Goal: Obtain resource: Download file/media

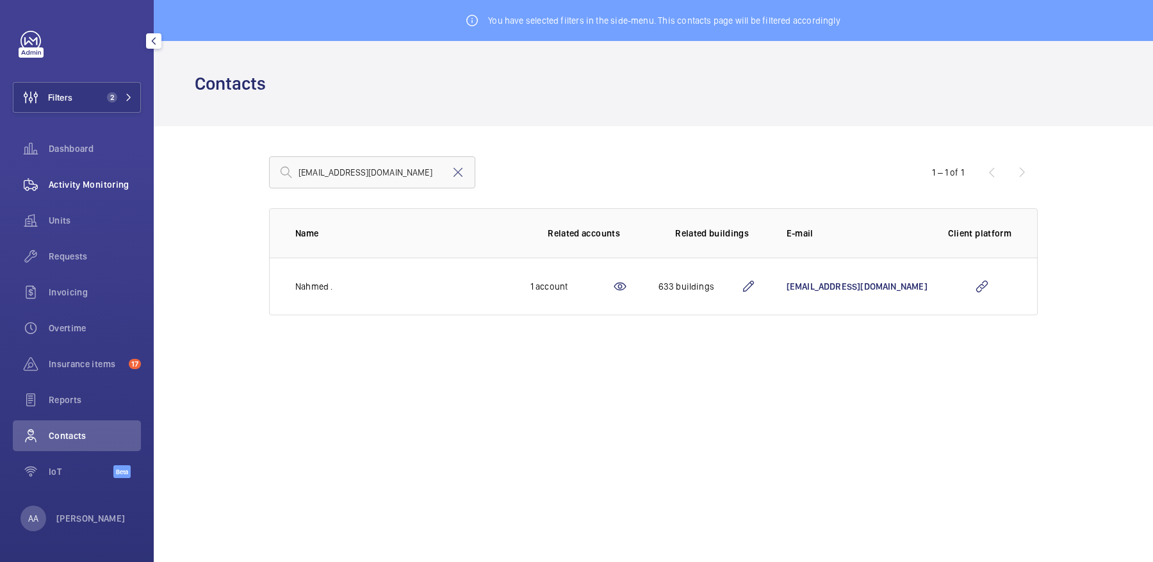
click at [103, 186] on span "Activity Monitoring" at bounding box center [95, 184] width 92 height 13
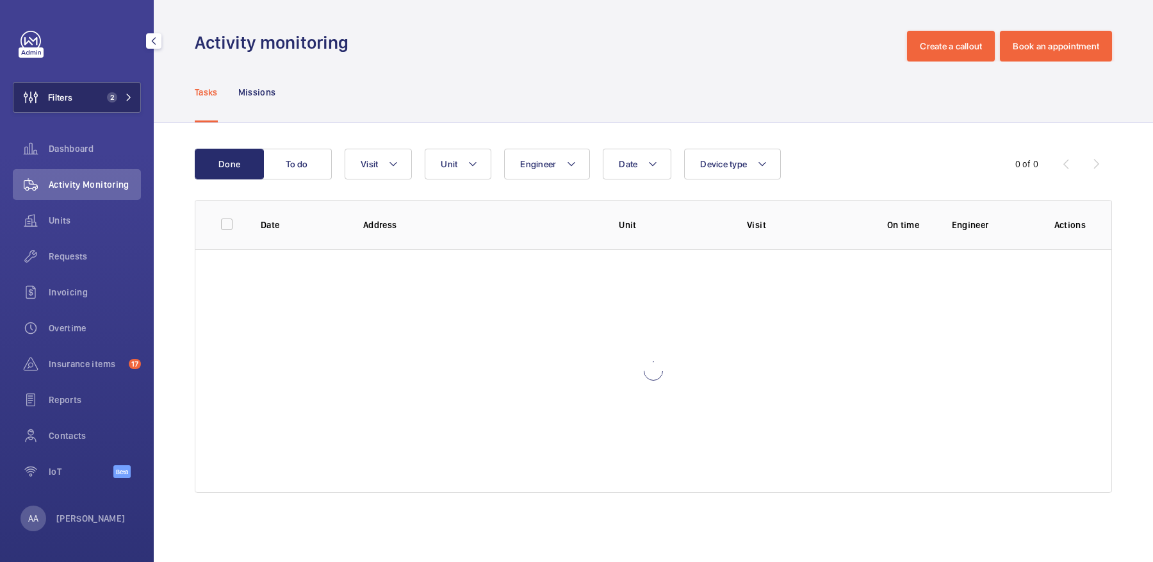
click at [92, 108] on button "Filters 2" at bounding box center [77, 97] width 128 height 31
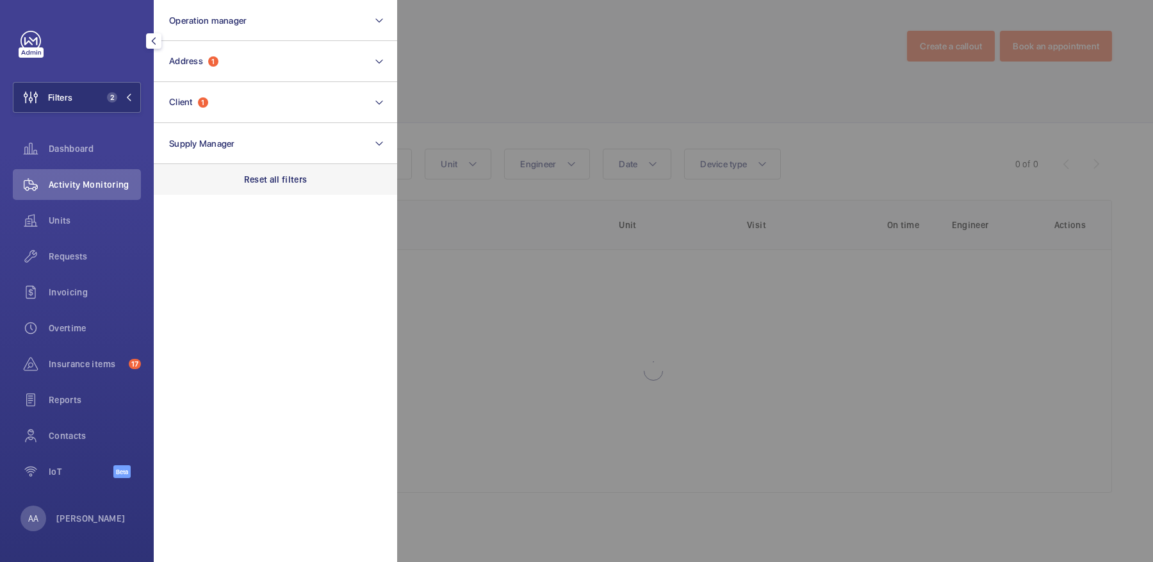
click at [270, 183] on p "Reset all filters" at bounding box center [275, 179] width 63 height 13
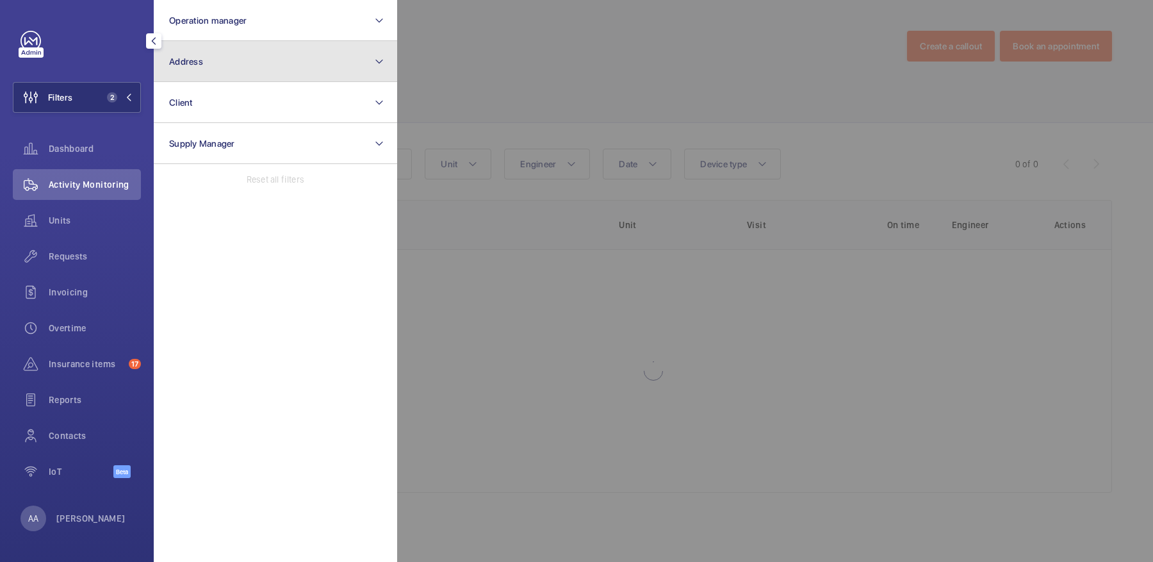
click at [241, 76] on button "Address" at bounding box center [275, 61] width 243 height 41
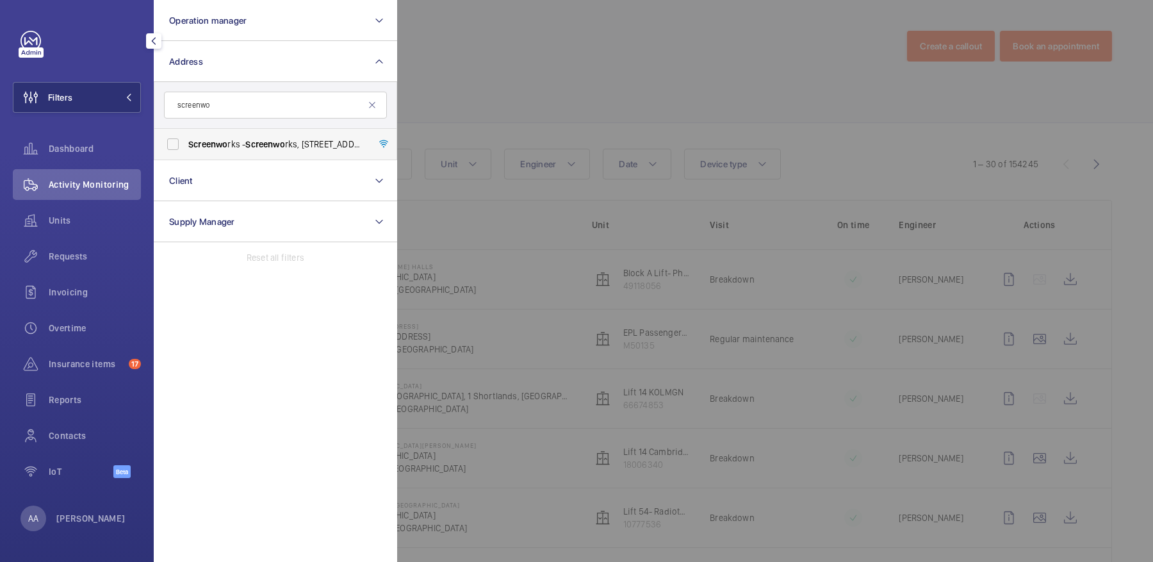
type input "screenwo"
click at [254, 144] on span "Screenwo" at bounding box center [264, 144] width 39 height 10
click at [186, 144] on input "Screenwo rks - Screenwo rks, [STREET_ADDRESS]" at bounding box center [173, 144] width 26 height 26
checkbox input "true"
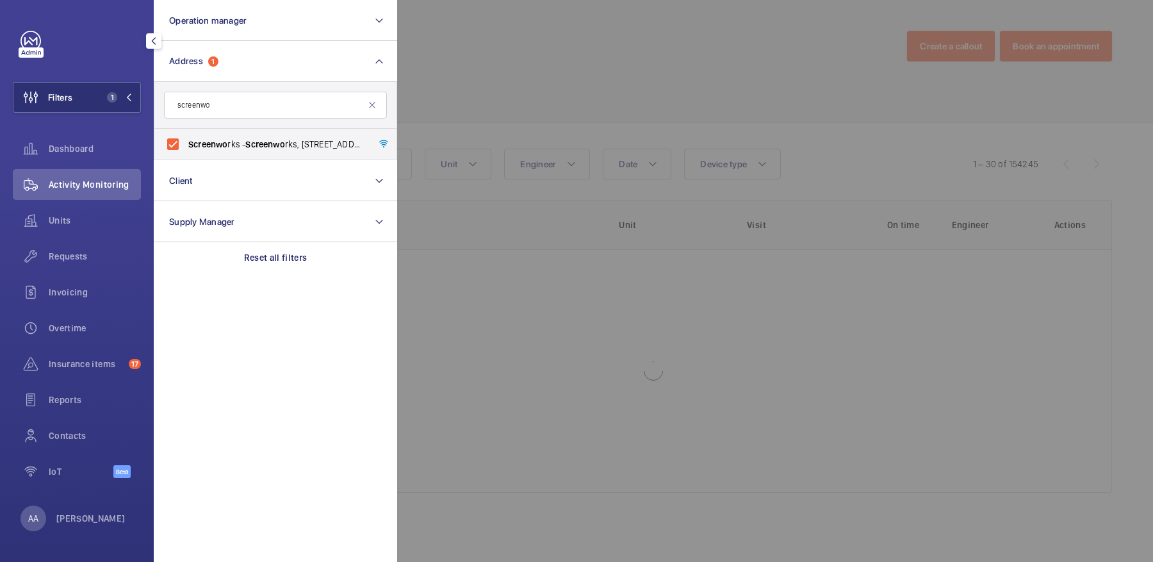
click at [589, 83] on div at bounding box center [973, 281] width 1153 height 562
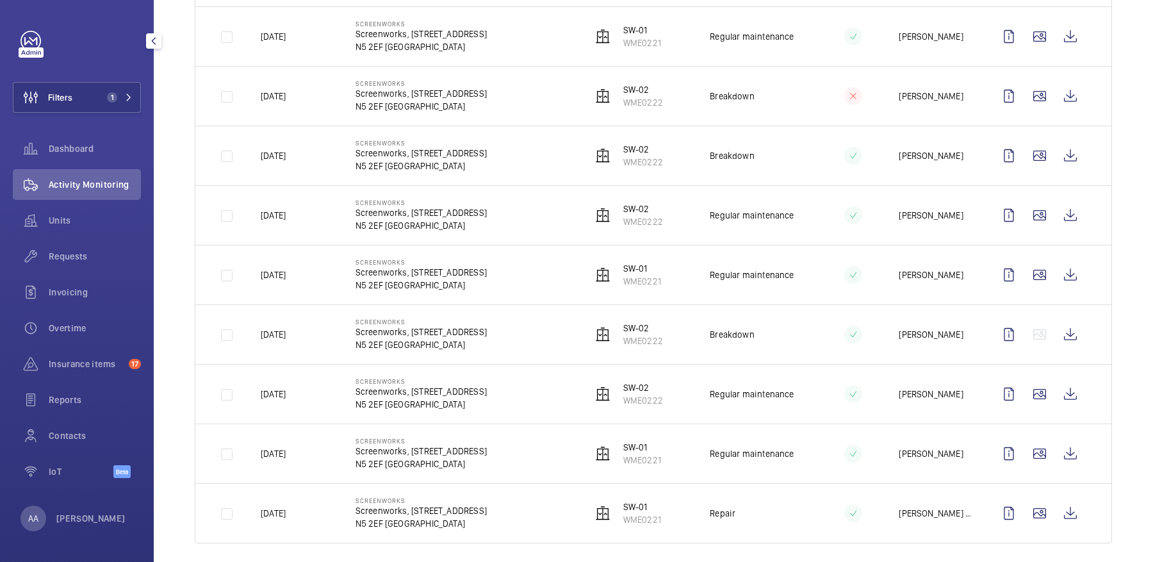
scroll to position [1496, 0]
click at [1061, 506] on wm-front-icon-button at bounding box center [1070, 511] width 31 height 31
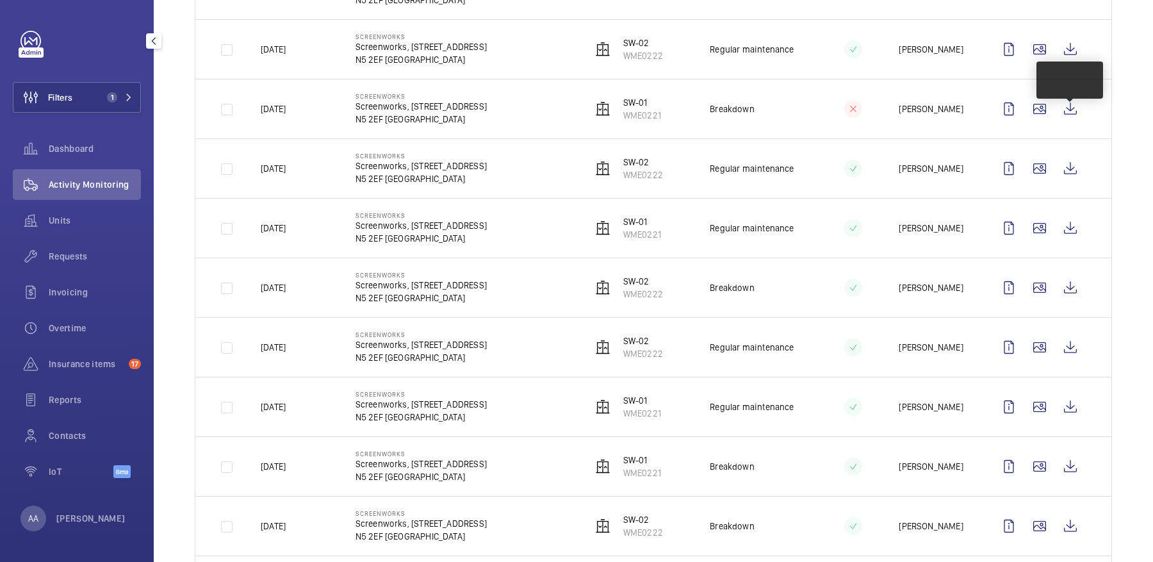
scroll to position [0, 0]
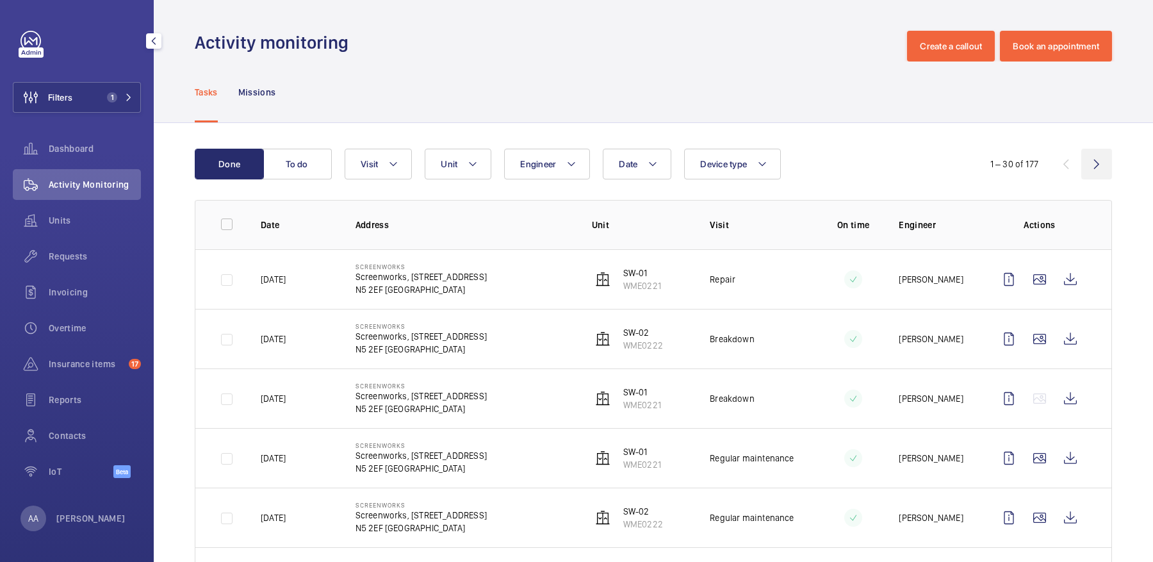
click at [1090, 177] on wm-front-icon-button at bounding box center [1097, 164] width 31 height 31
click at [1101, 168] on wm-front-icon-button at bounding box center [1097, 164] width 31 height 31
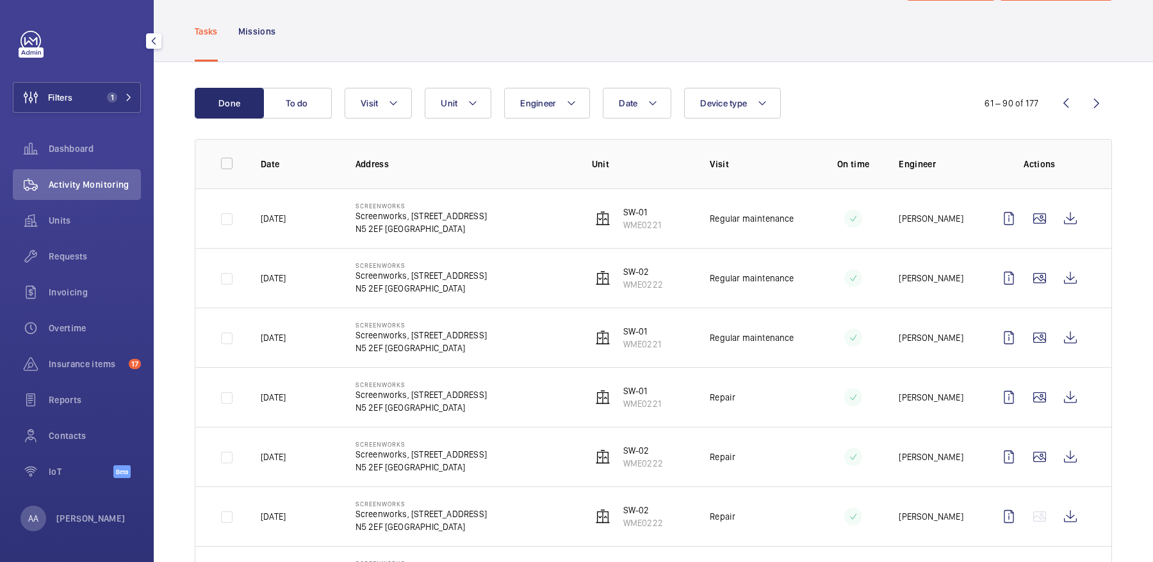
scroll to position [63, 0]
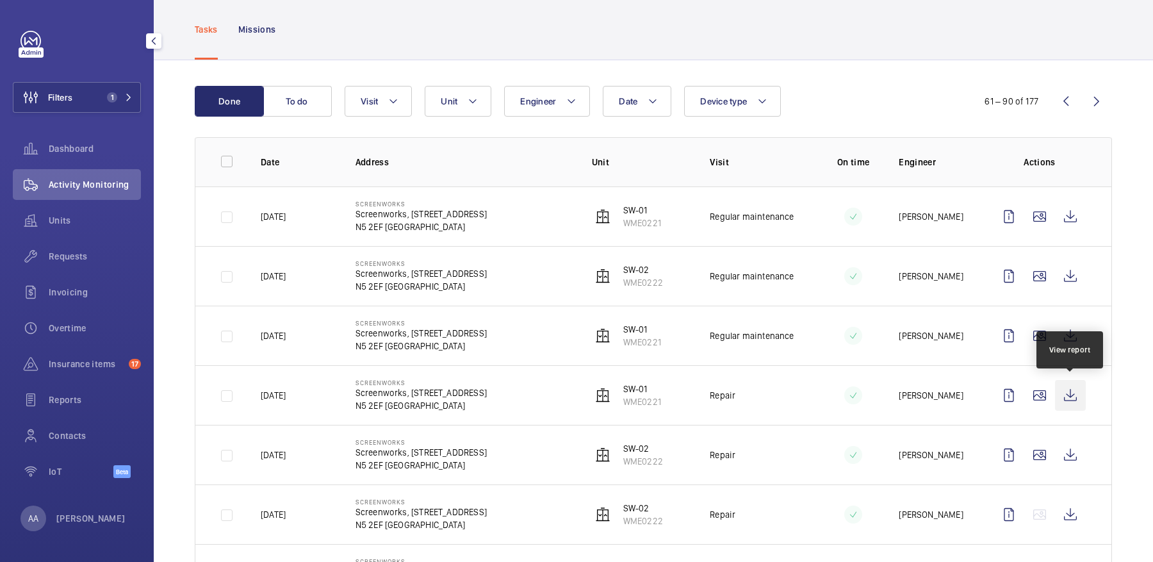
click at [1076, 393] on wm-front-icon-button at bounding box center [1070, 395] width 31 height 31
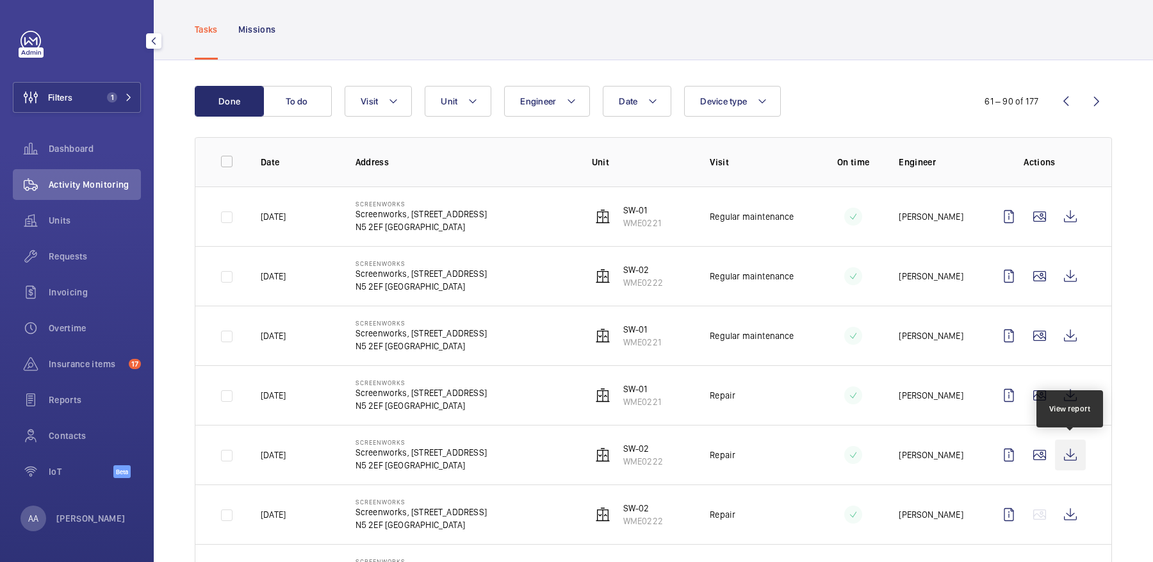
click at [1075, 447] on wm-front-icon-button at bounding box center [1070, 455] width 31 height 31
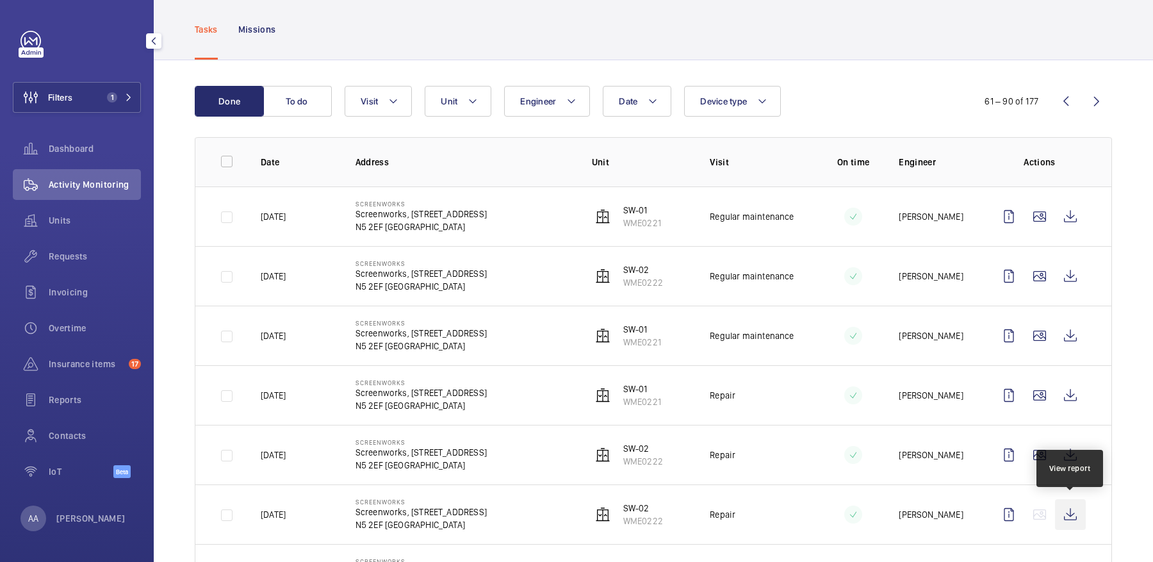
click at [1076, 501] on wm-front-icon-button at bounding box center [1070, 514] width 31 height 31
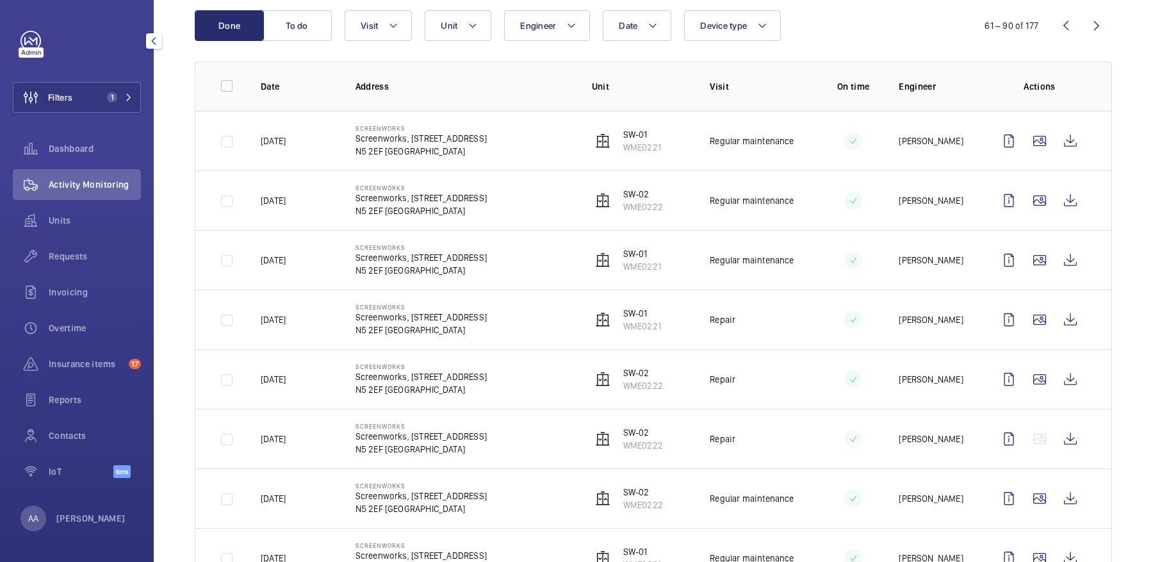
scroll to position [0, 0]
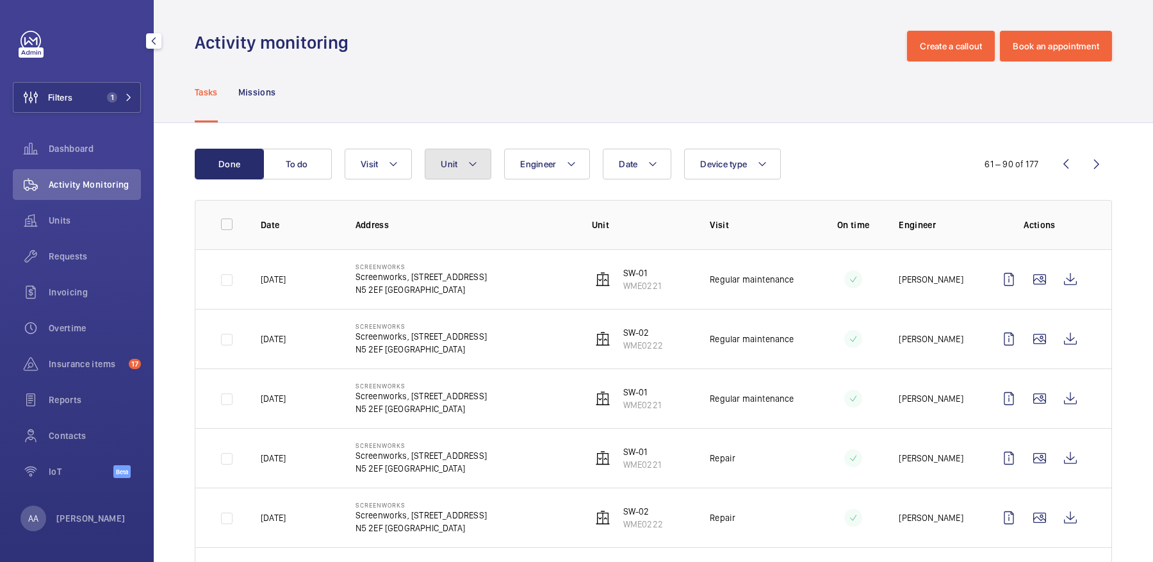
click at [432, 176] on button "Unit" at bounding box center [458, 164] width 67 height 31
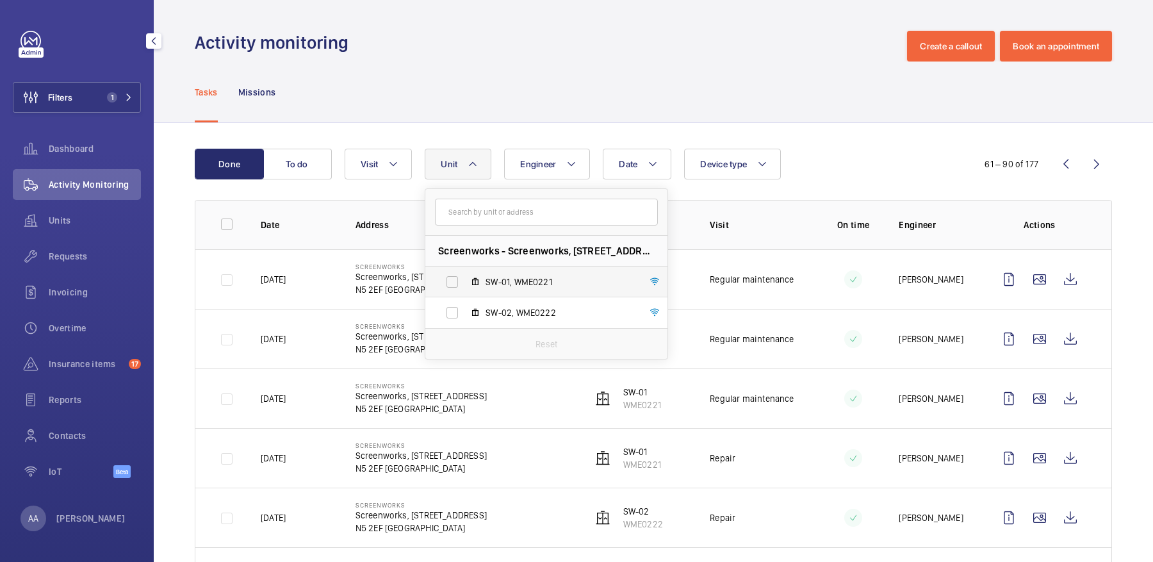
click at [507, 292] on label "SW-01, WME0221" at bounding box center [536, 282] width 222 height 31
click at [465, 292] on input "SW-01, WME0221" at bounding box center [453, 282] width 26 height 26
checkbox input "true"
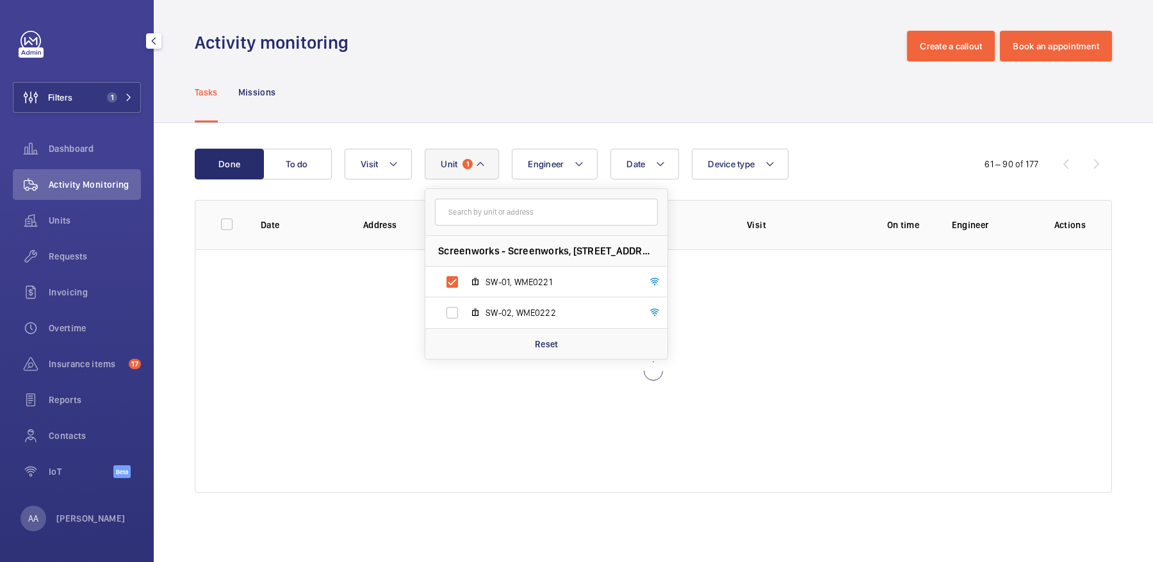
click at [944, 136] on div "Done To do Date Engineer Unit 1 Screenworks - Screenworks, [STREET_ADDRESS] SW-…" at bounding box center [654, 323] width 1000 height 400
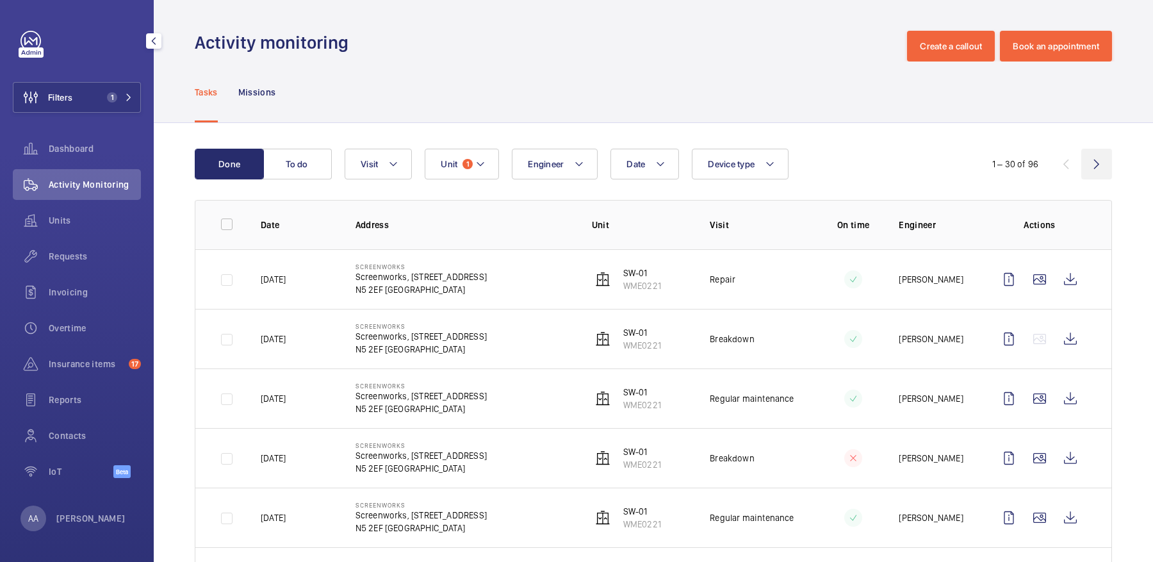
click at [1107, 160] on wm-front-icon-button at bounding box center [1097, 164] width 31 height 31
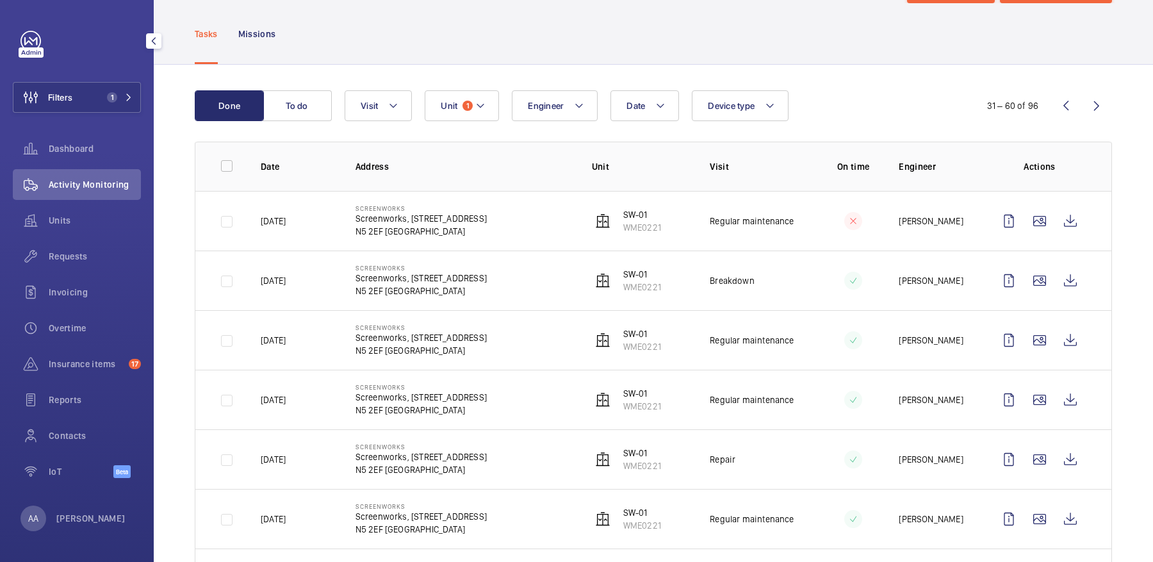
scroll to position [68, 0]
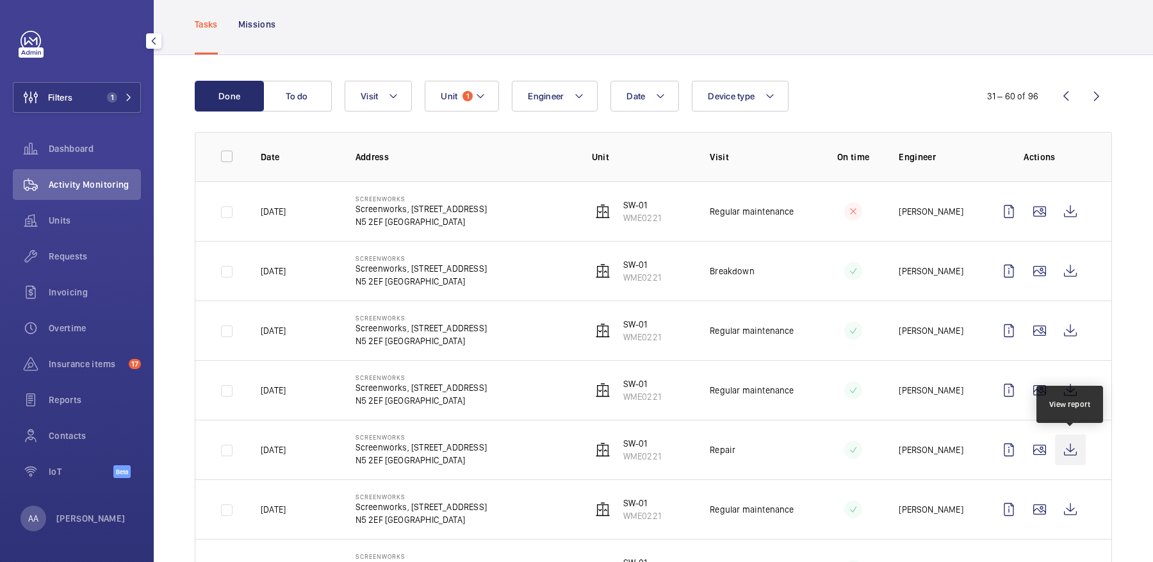
click at [1069, 456] on wm-front-icon-button at bounding box center [1070, 449] width 31 height 31
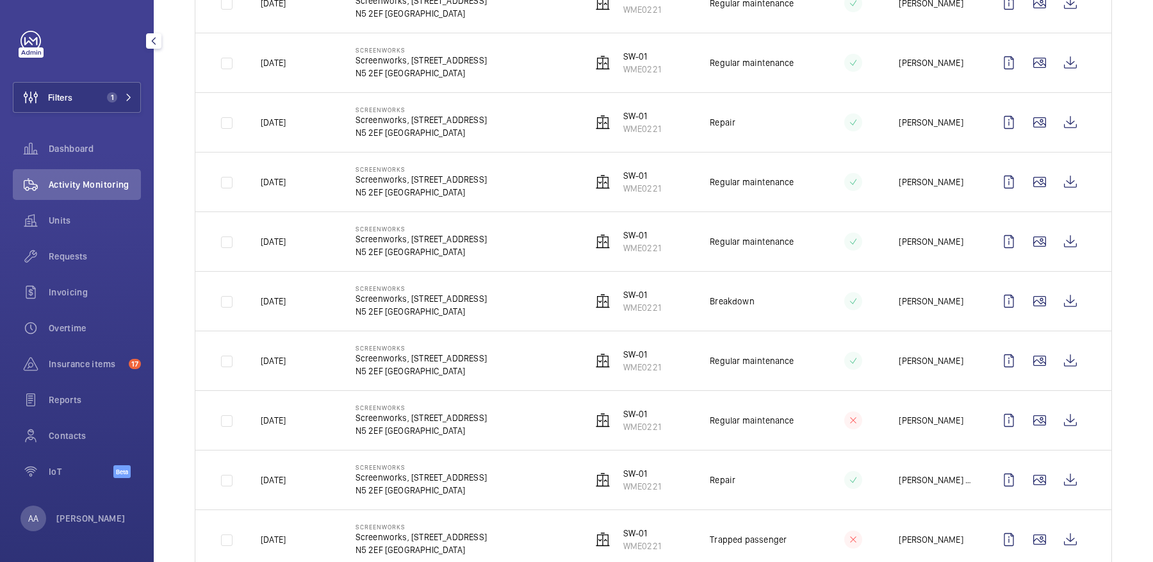
scroll to position [408, 0]
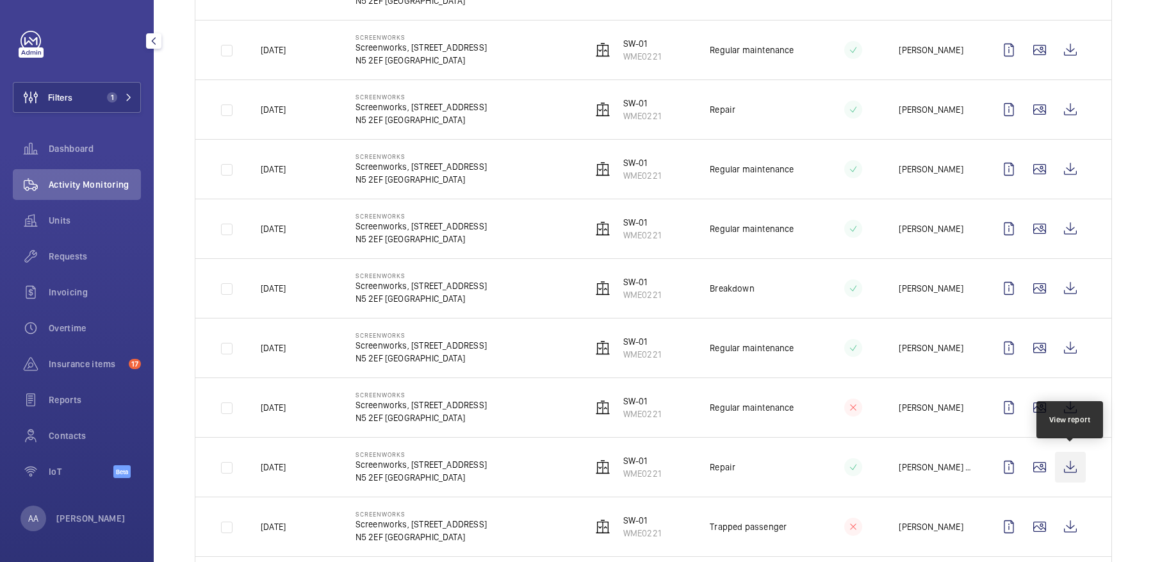
click at [1079, 457] on wm-front-icon-button at bounding box center [1070, 467] width 31 height 31
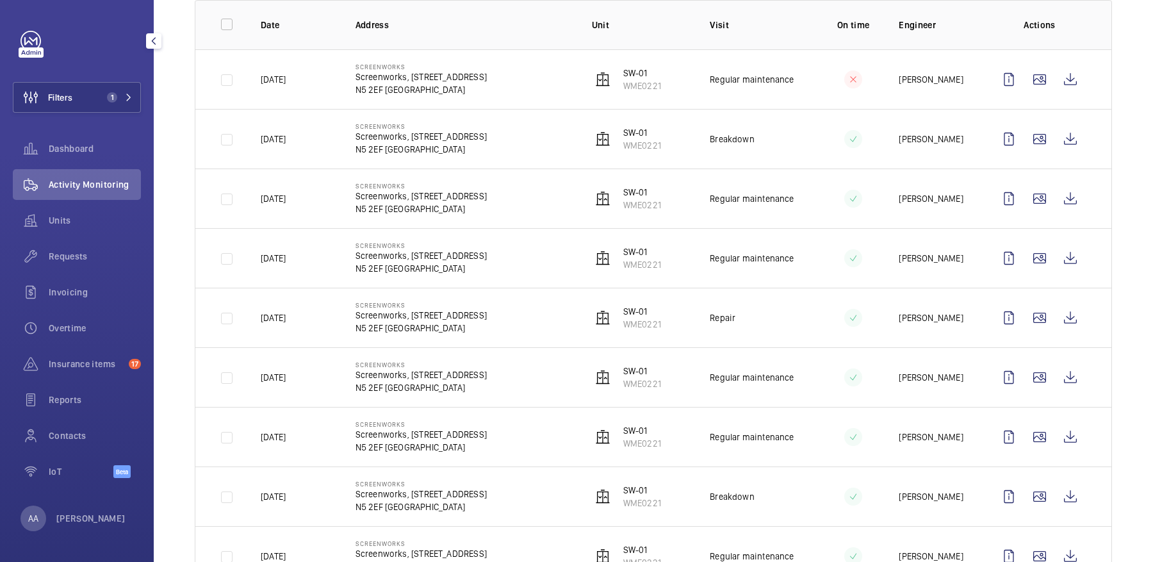
scroll to position [0, 0]
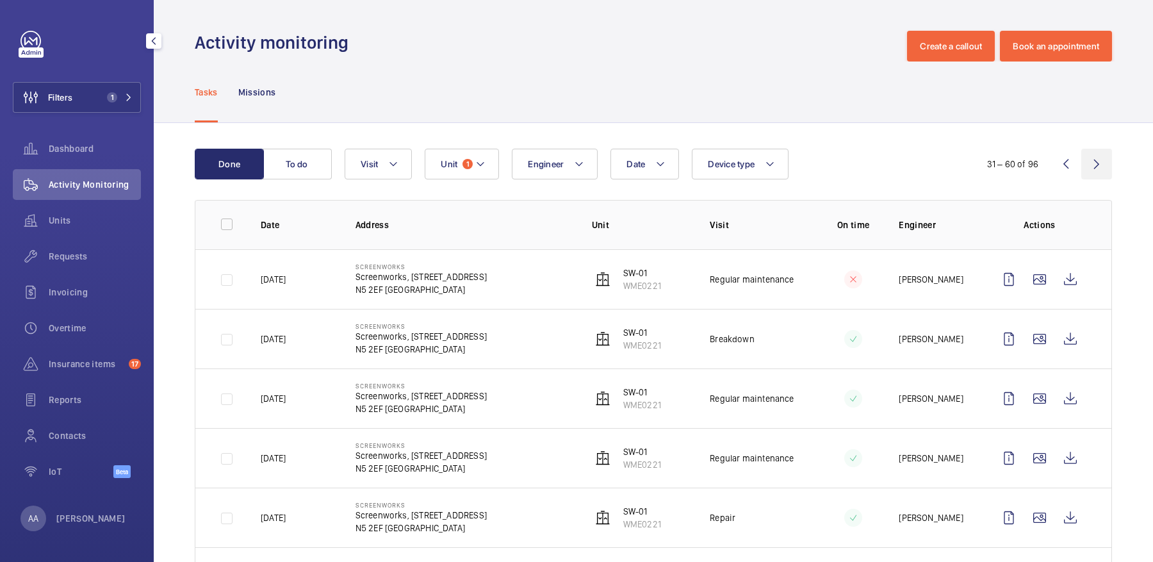
click at [1090, 167] on wm-front-icon-button at bounding box center [1097, 164] width 31 height 31
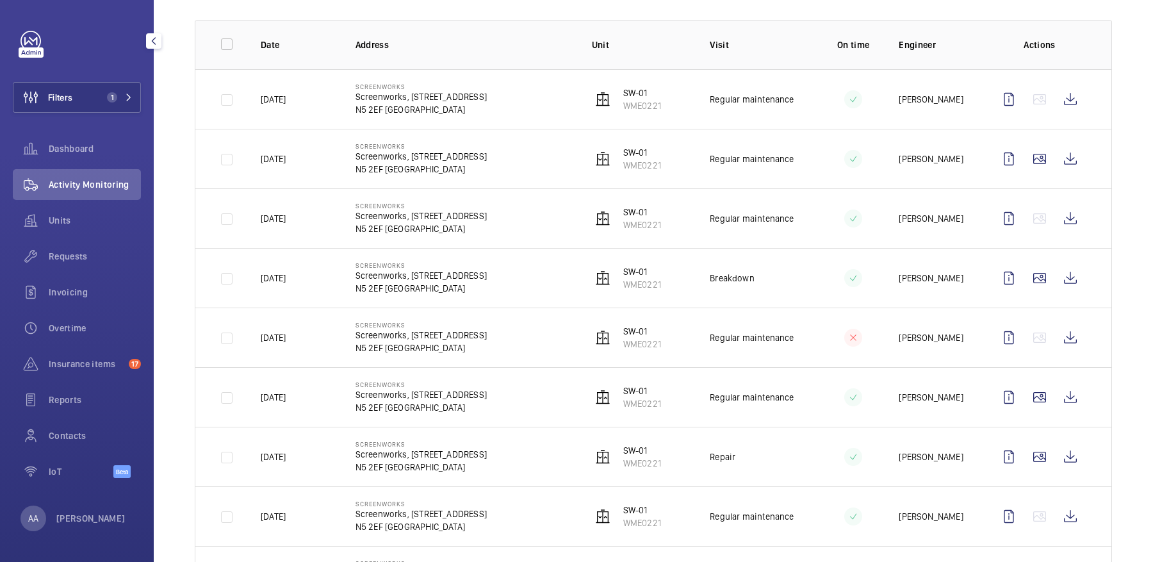
scroll to position [186, 0]
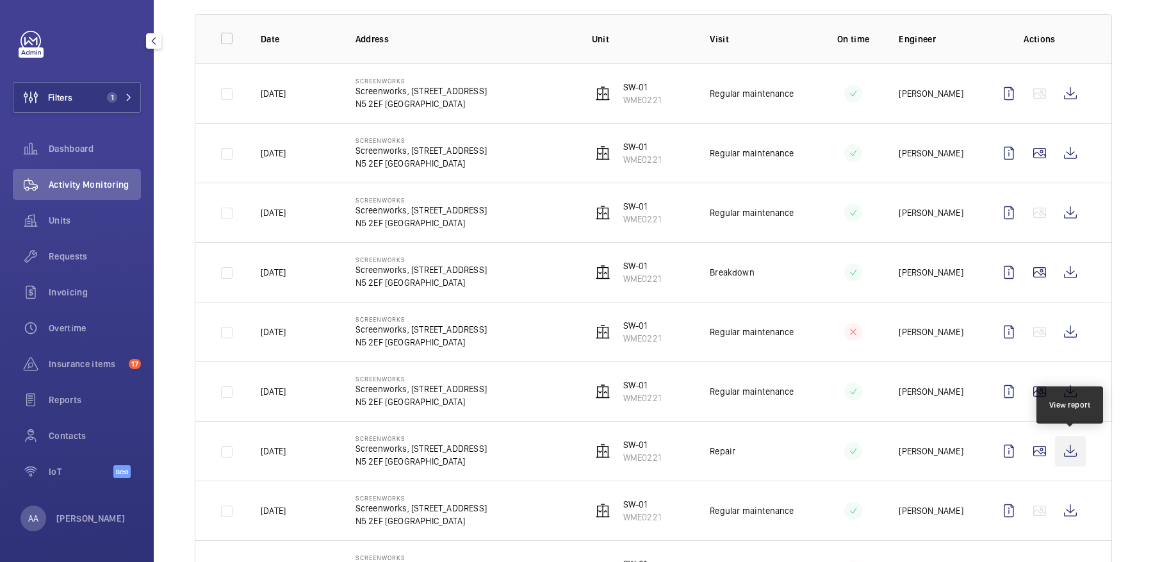
click at [1068, 455] on wm-front-icon-button at bounding box center [1070, 451] width 31 height 31
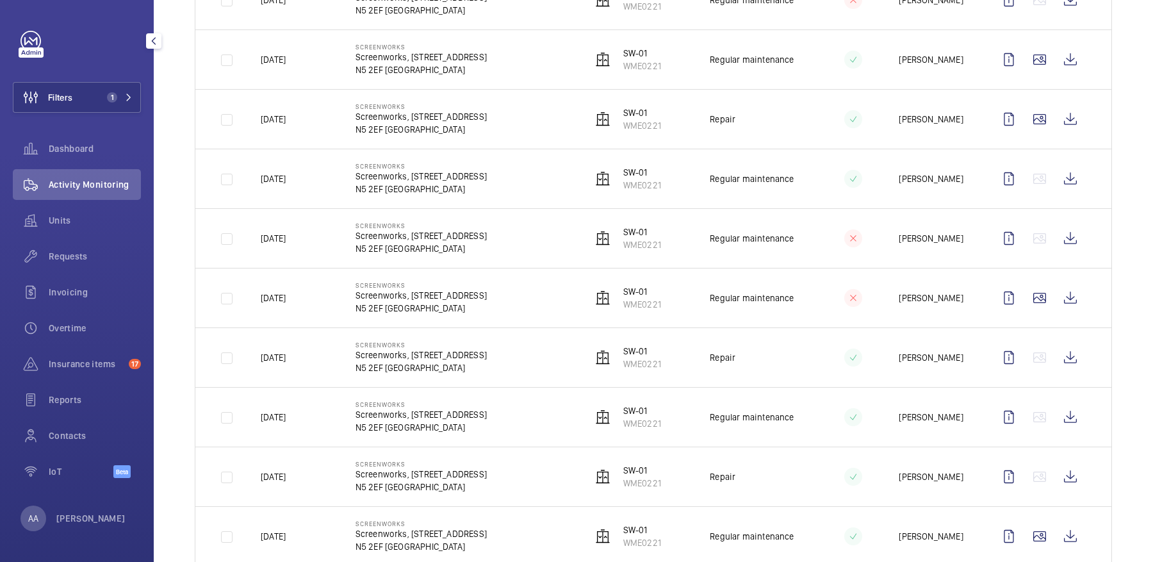
scroll to position [521, 0]
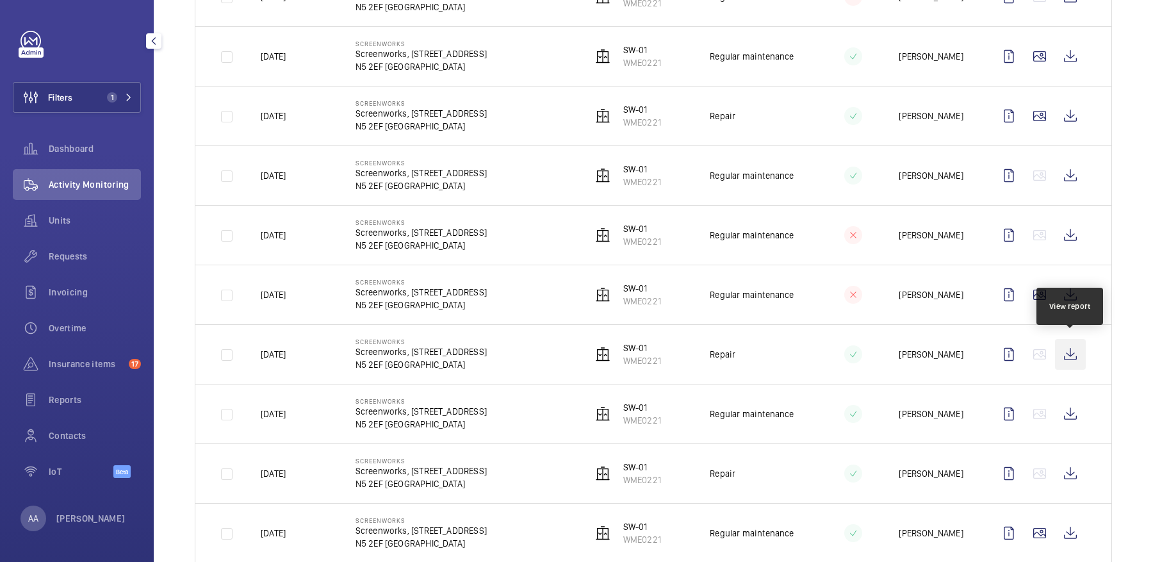
click at [1068, 339] on wm-front-icon-button at bounding box center [1070, 354] width 31 height 31
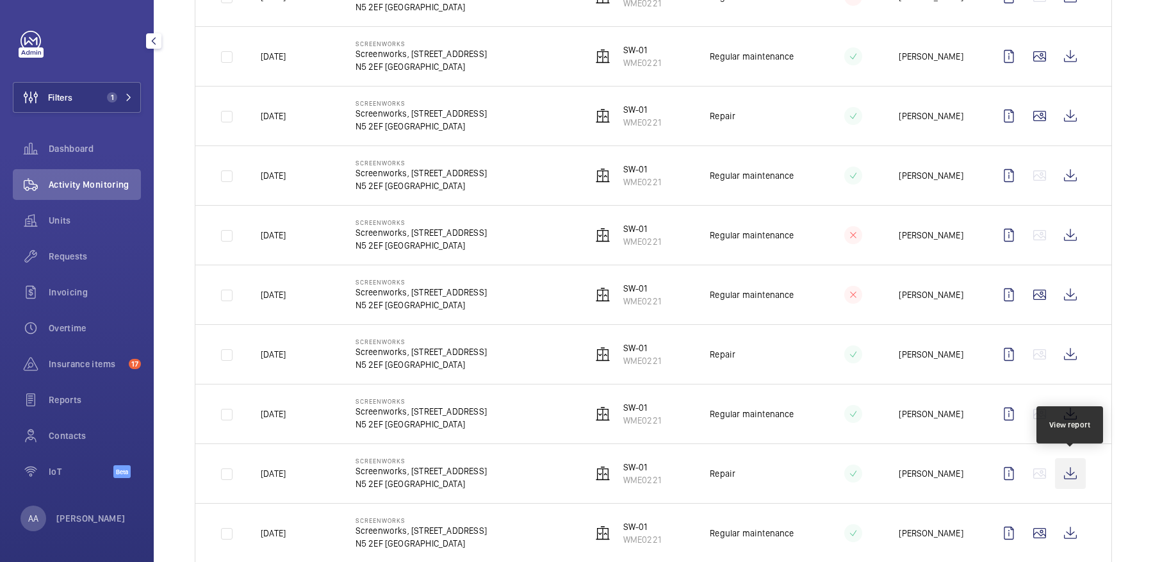
click at [1082, 467] on wm-front-icon-button at bounding box center [1070, 473] width 31 height 31
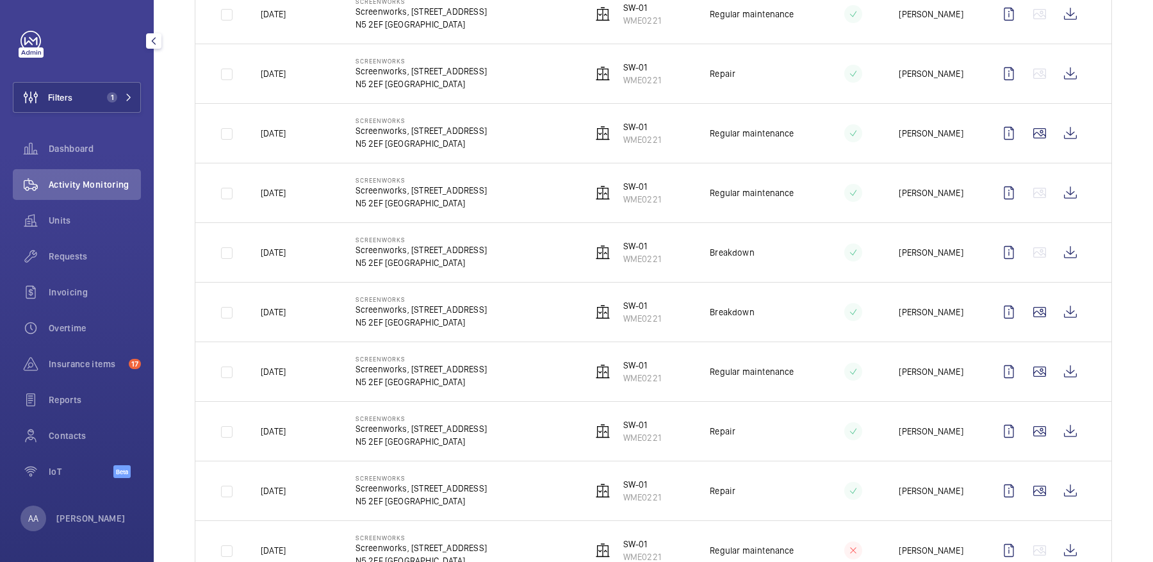
scroll to position [923, 0]
click at [1077, 429] on wm-front-icon-button at bounding box center [1070, 429] width 31 height 31
click at [1081, 474] on wm-front-icon-button at bounding box center [1070, 489] width 31 height 31
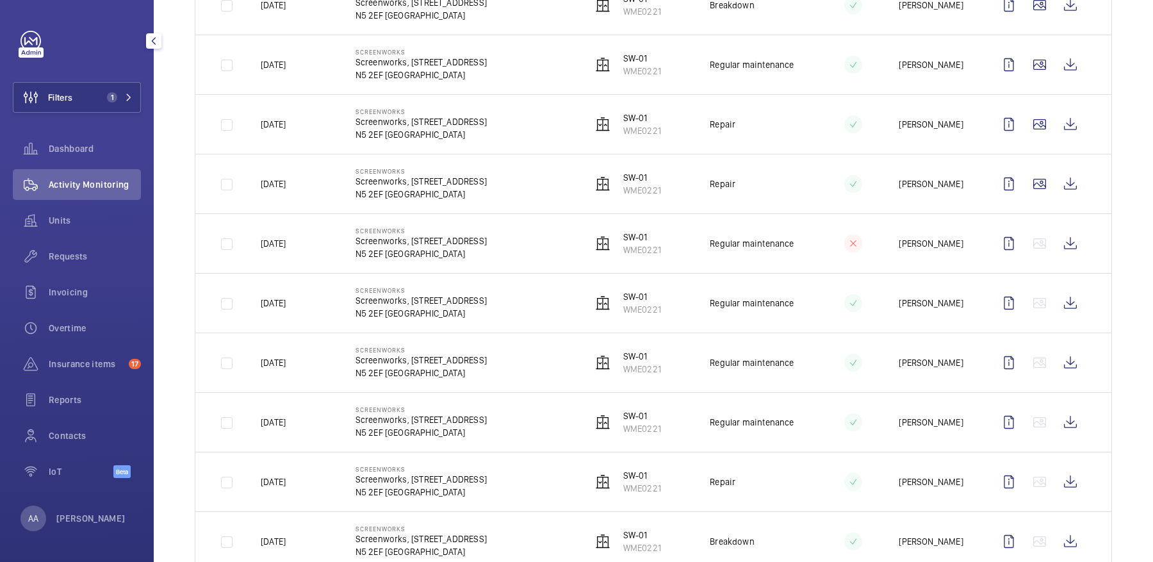
scroll to position [1233, 0]
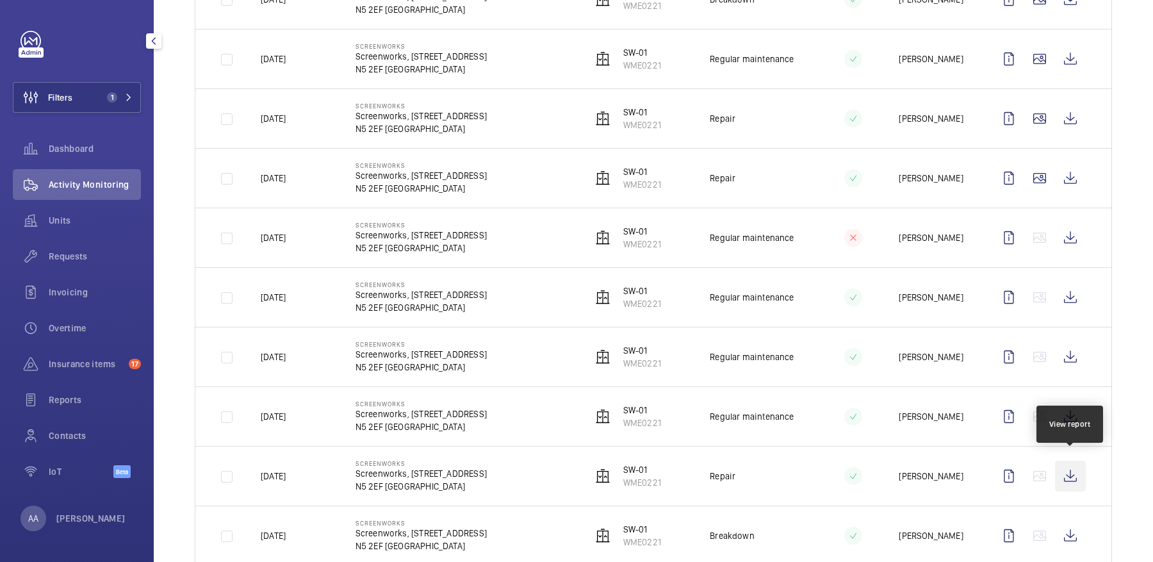
click at [1073, 477] on wm-front-icon-button at bounding box center [1070, 476] width 31 height 31
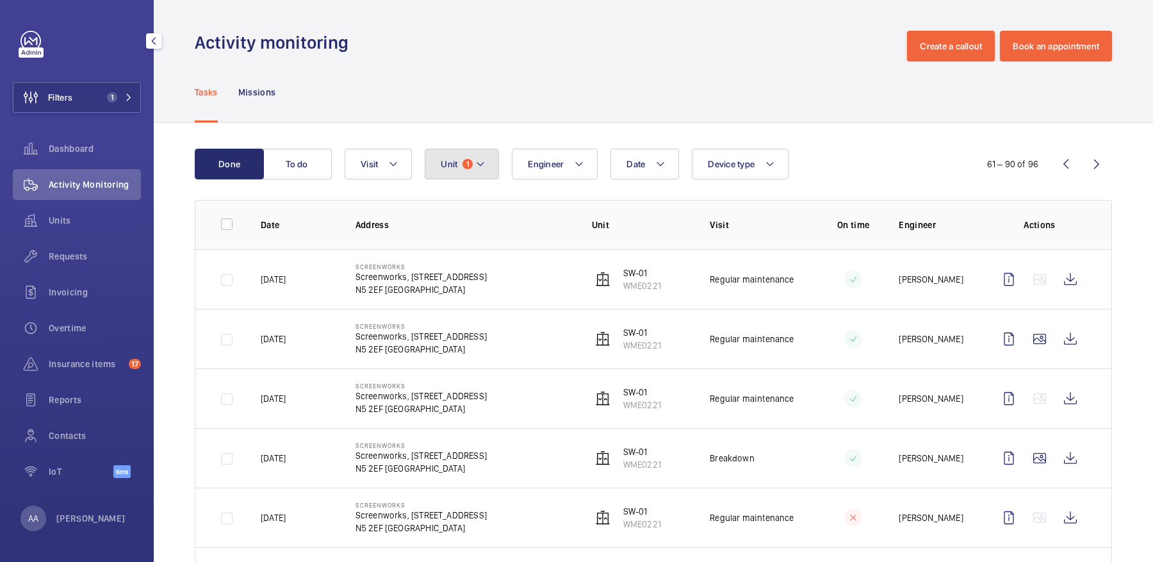
click at [483, 155] on button "Unit 1" at bounding box center [462, 164] width 74 height 31
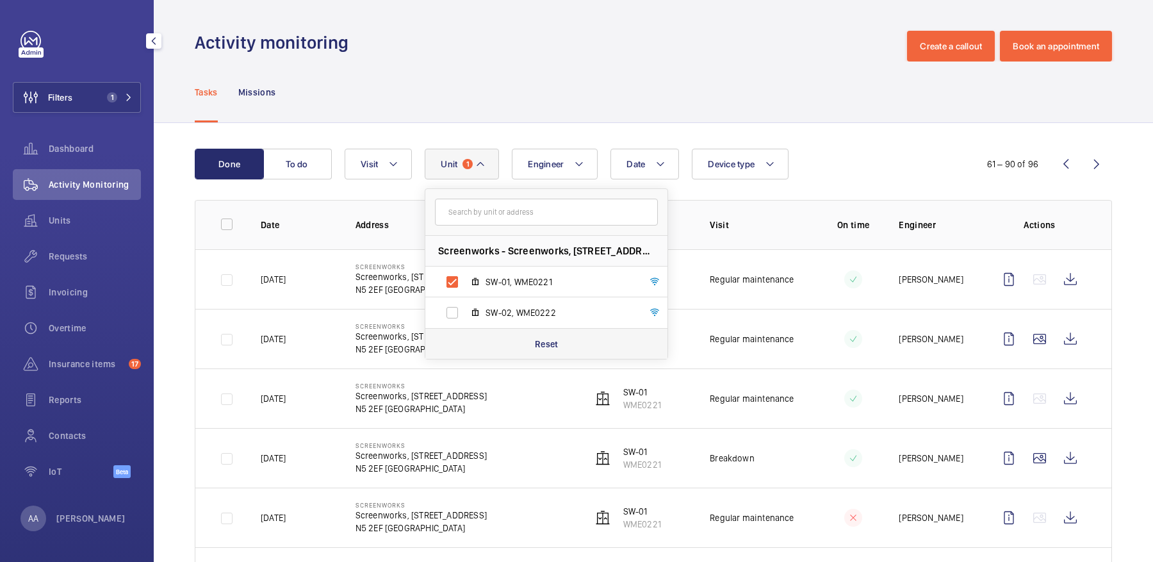
click at [560, 344] on div "Reset" at bounding box center [546, 343] width 242 height 31
click at [785, 119] on div "Tasks Missions" at bounding box center [654, 92] width 918 height 61
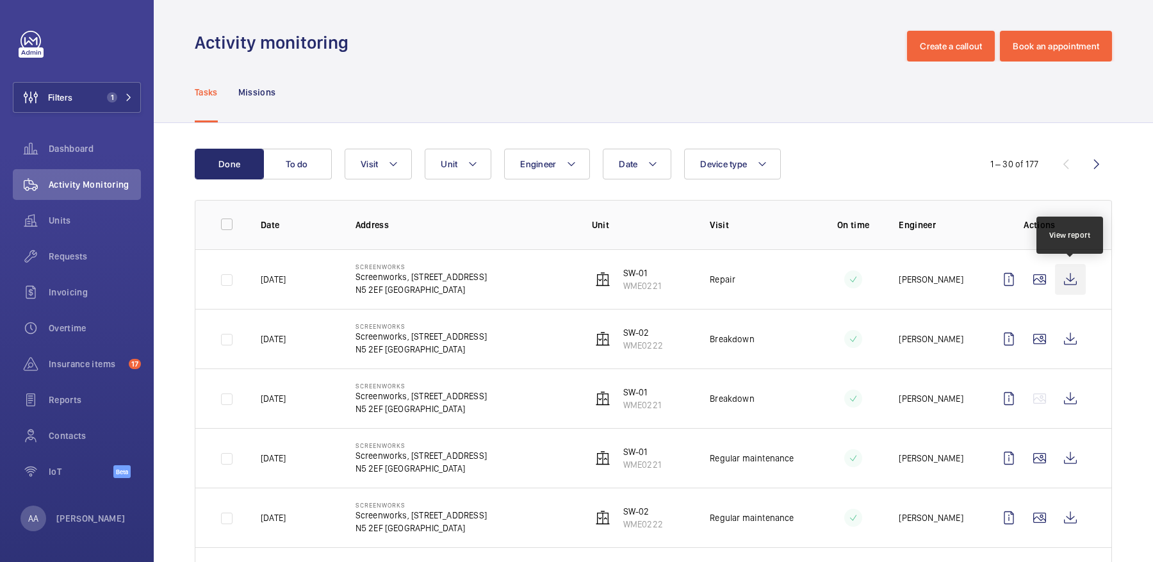
click at [1074, 272] on wm-front-icon-button at bounding box center [1070, 279] width 31 height 31
click at [106, 224] on span "Units" at bounding box center [95, 220] width 92 height 13
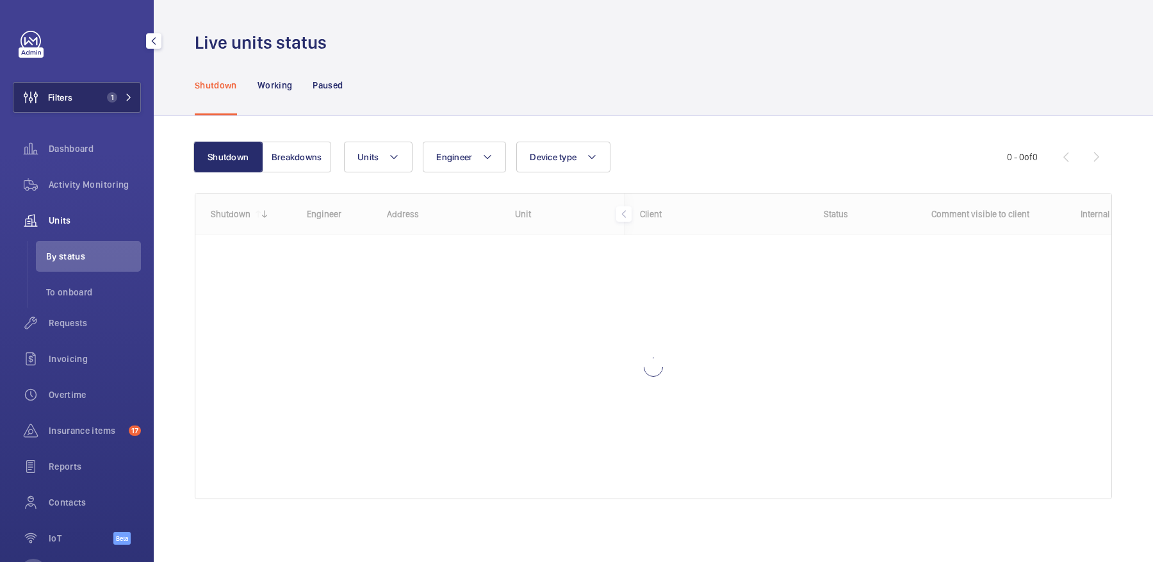
click at [93, 84] on button "Filters 1" at bounding box center [77, 97] width 128 height 31
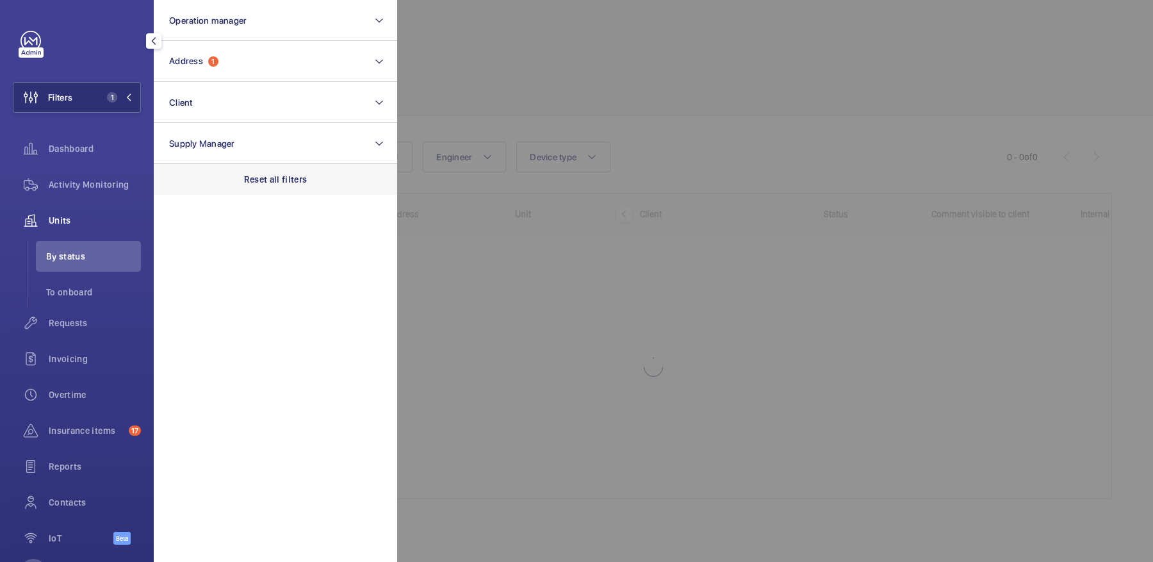
click at [299, 185] on p "Reset all filters" at bounding box center [275, 179] width 63 height 13
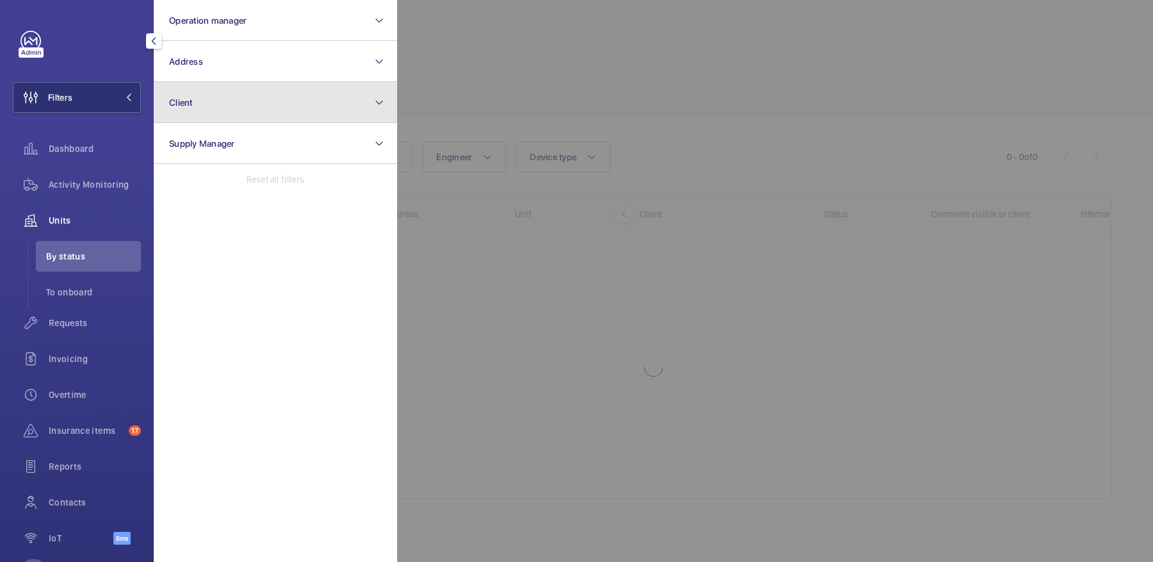
click at [242, 99] on button "Client" at bounding box center [275, 102] width 243 height 41
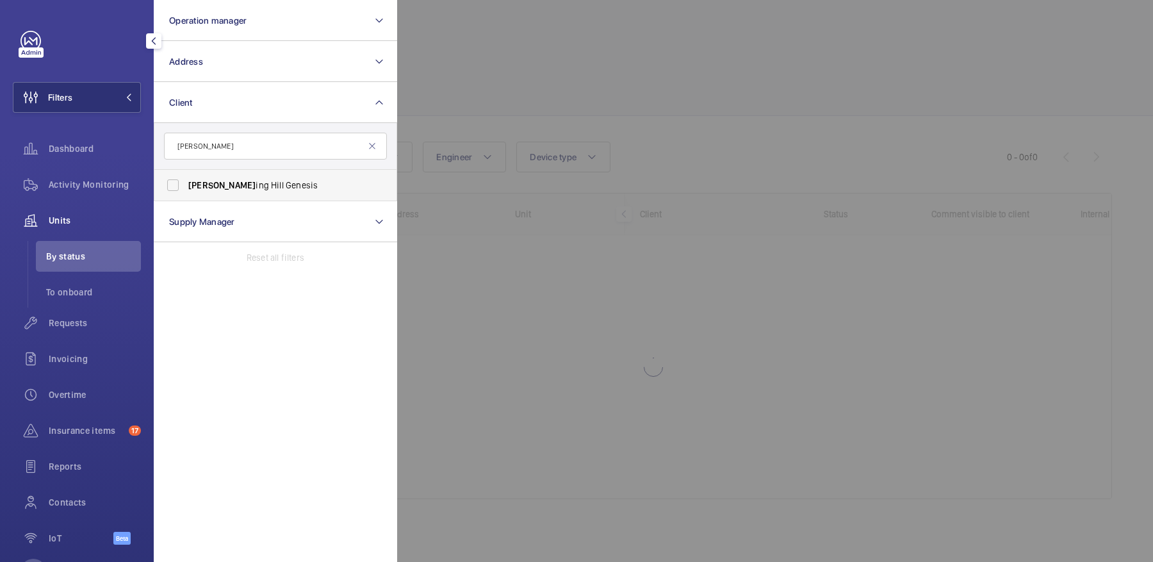
type input "[PERSON_NAME]"
click at [256, 185] on span "[PERSON_NAME] ing [PERSON_NAME] Genesis" at bounding box center [276, 185] width 176 height 13
click at [186, 185] on input "[PERSON_NAME] ing [PERSON_NAME] Genesis" at bounding box center [173, 185] width 26 height 26
checkbox input "true"
click at [630, 136] on div at bounding box center [973, 281] width 1153 height 562
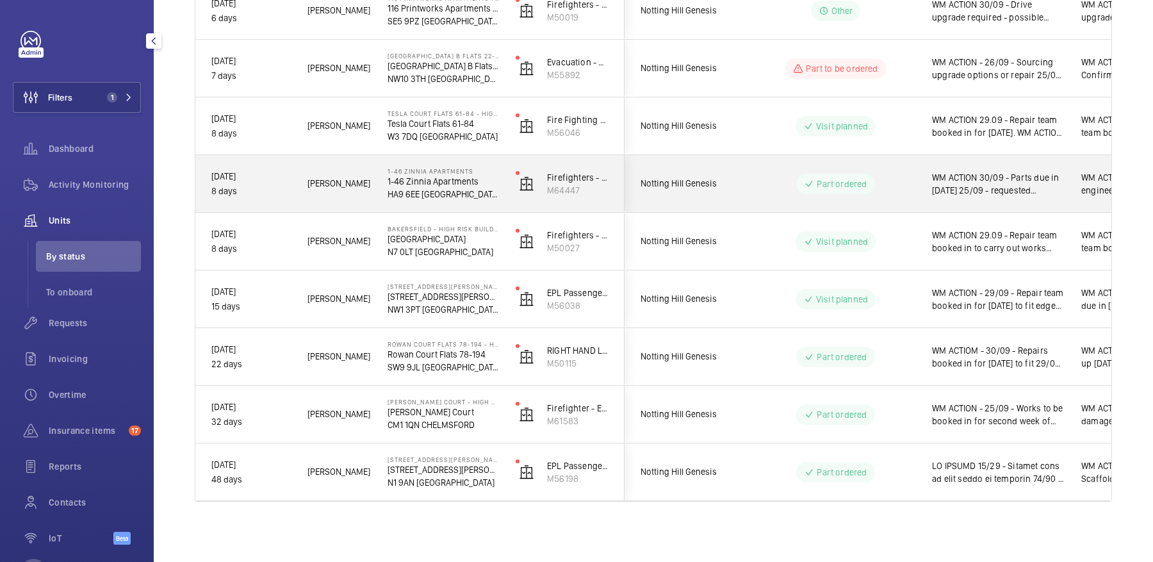
scroll to position [292, 0]
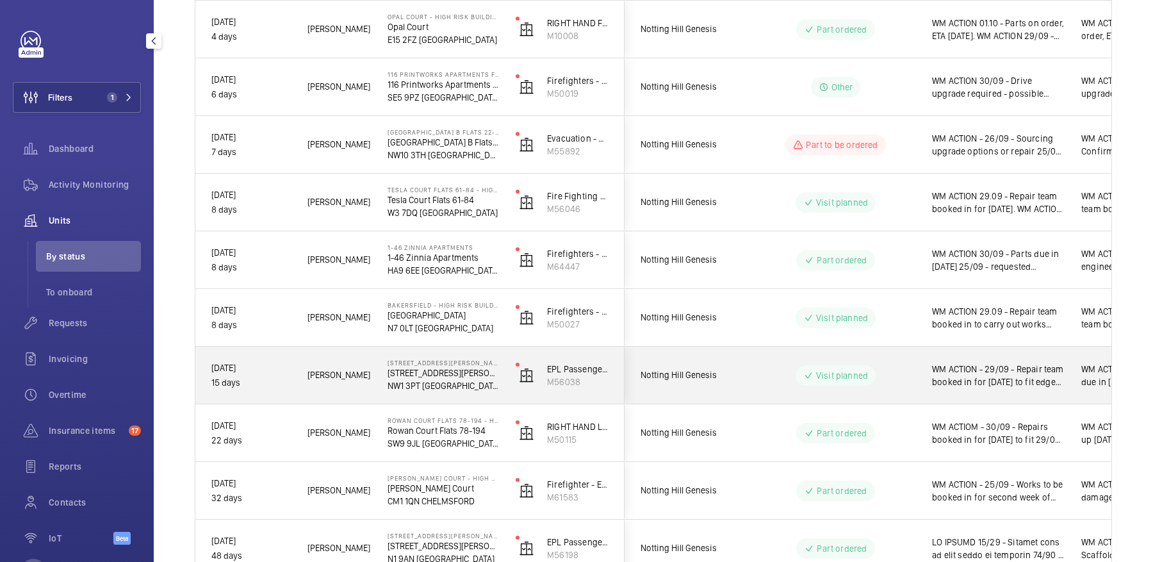
click at [841, 360] on div "Visit planned" at bounding box center [828, 375] width 175 height 46
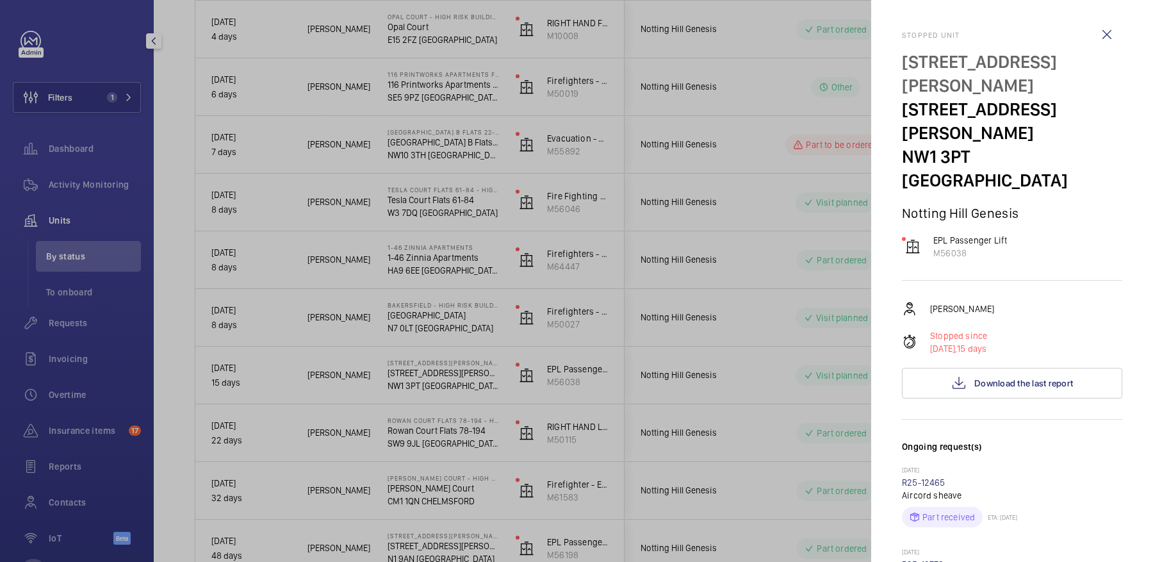
click at [1015, 378] on span "Download the last report" at bounding box center [1024, 383] width 99 height 10
click at [682, 202] on div at bounding box center [576, 281] width 1153 height 562
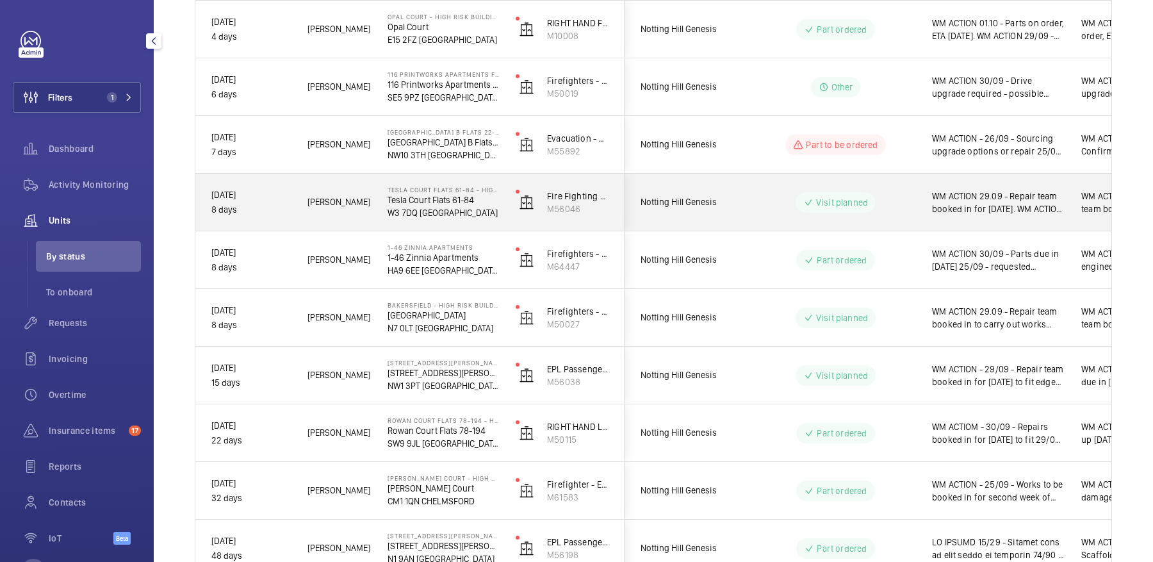
click at [682, 202] on span "Notting Hill Genesis" at bounding box center [690, 202] width 99 height 15
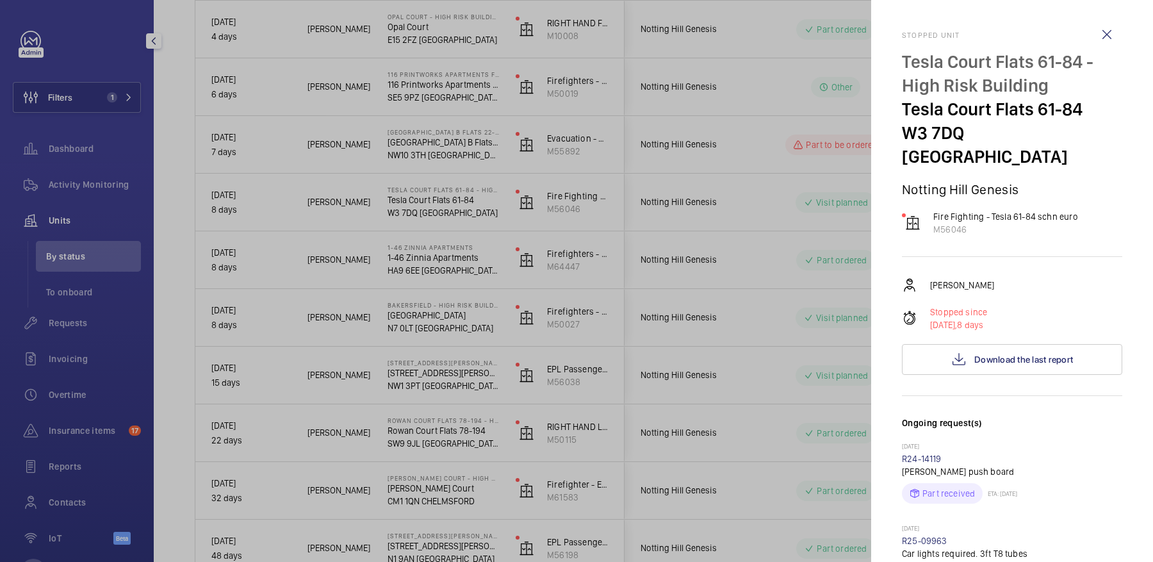
click at [738, 186] on div at bounding box center [576, 281] width 1153 height 562
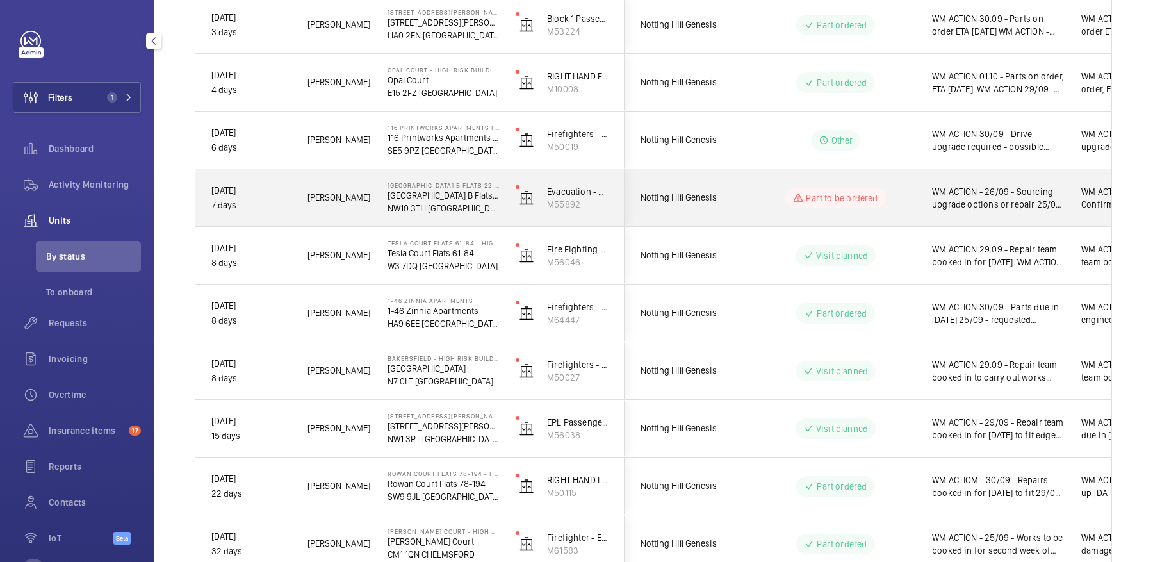
scroll to position [226, 0]
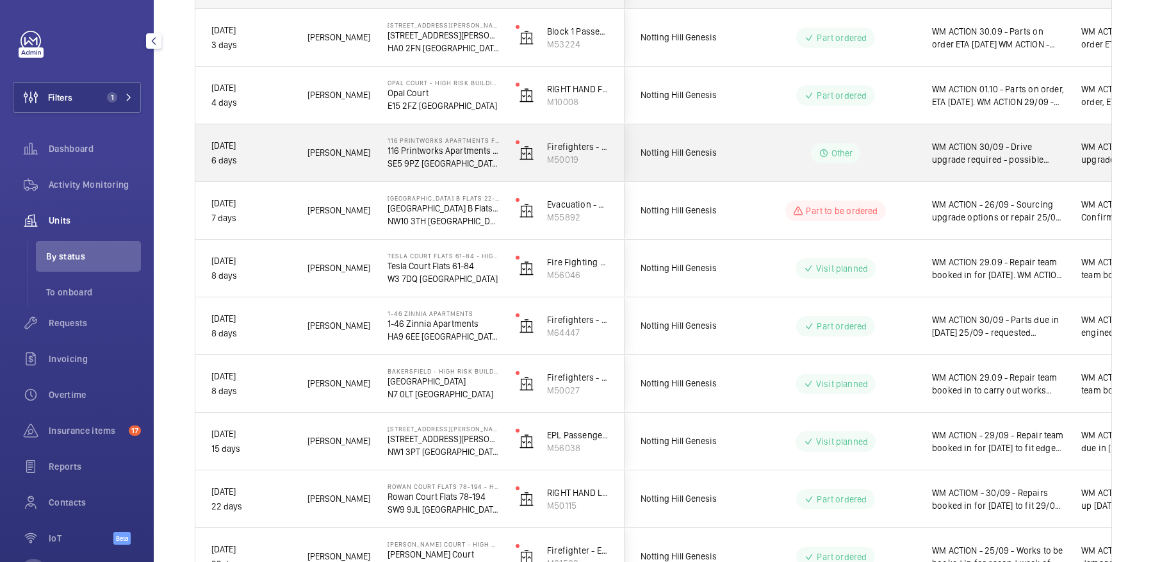
click at [737, 149] on span "Notting Hill Genesis" at bounding box center [690, 152] width 99 height 15
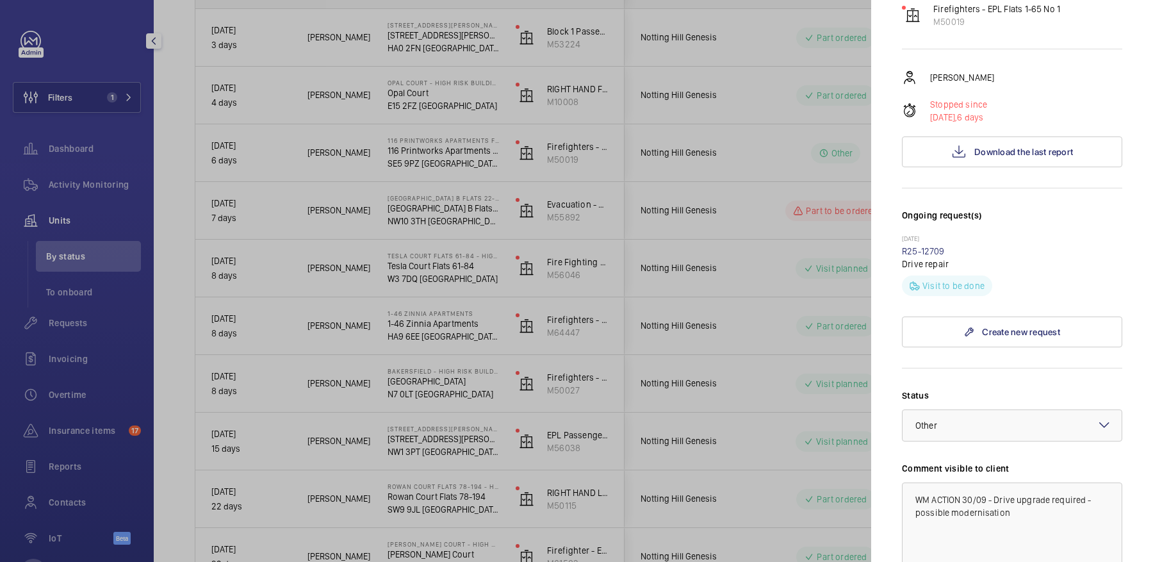
scroll to position [0, 0]
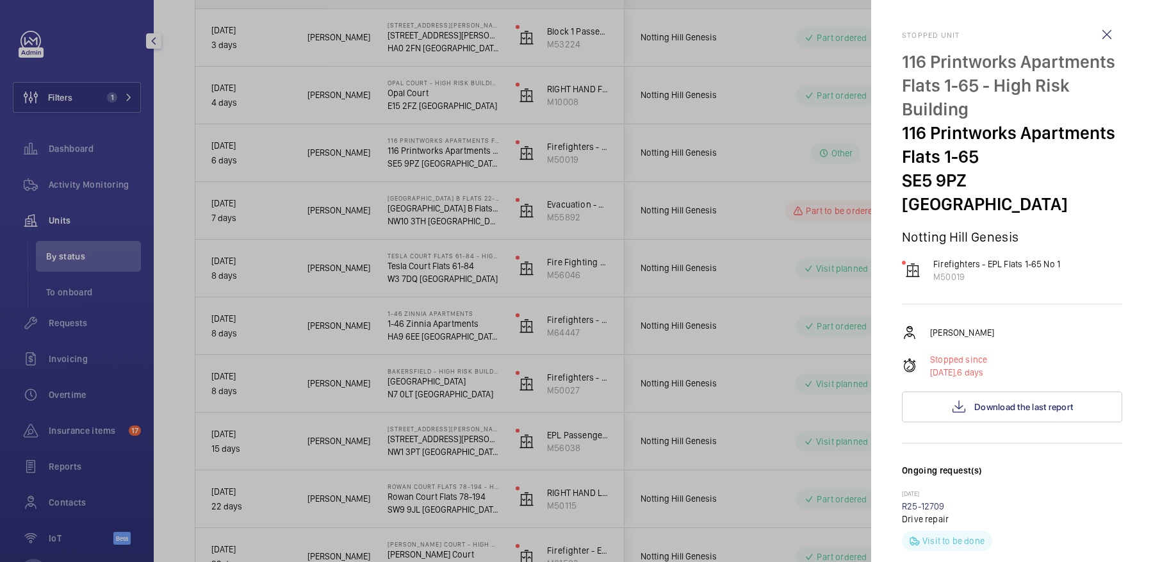
click at [811, 178] on div at bounding box center [576, 281] width 1153 height 562
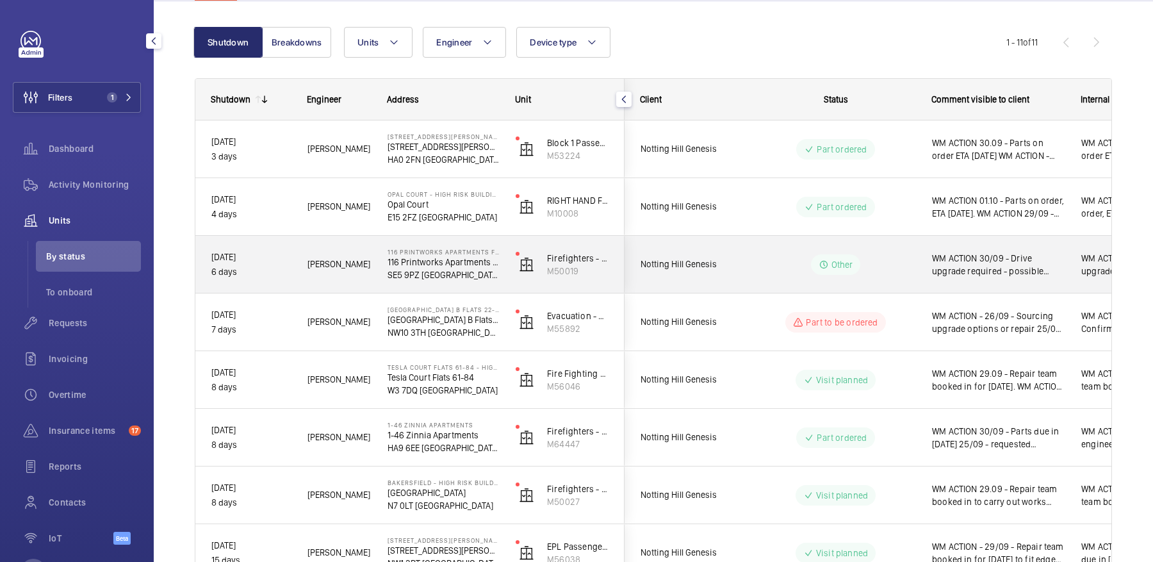
scroll to position [106, 0]
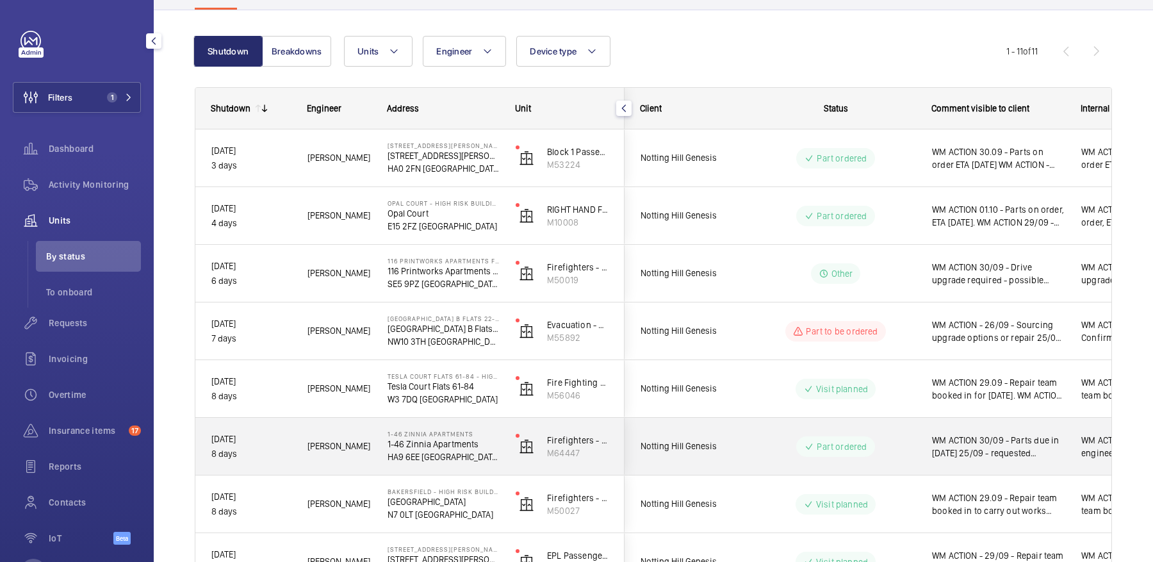
click at [735, 441] on span "Notting Hill Genesis" at bounding box center [690, 446] width 99 height 15
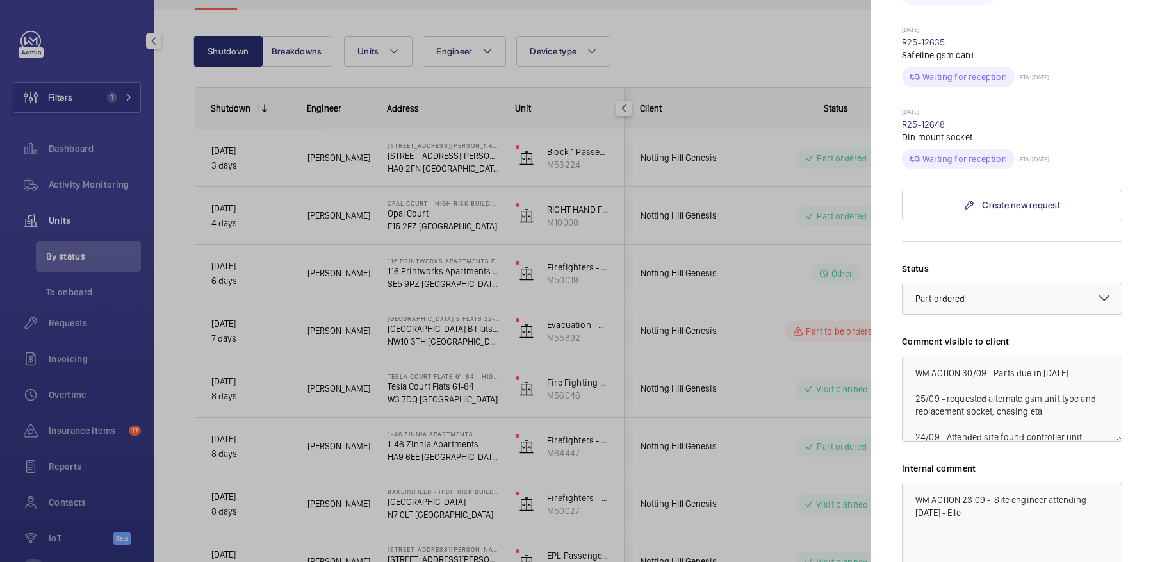
scroll to position [547, 0]
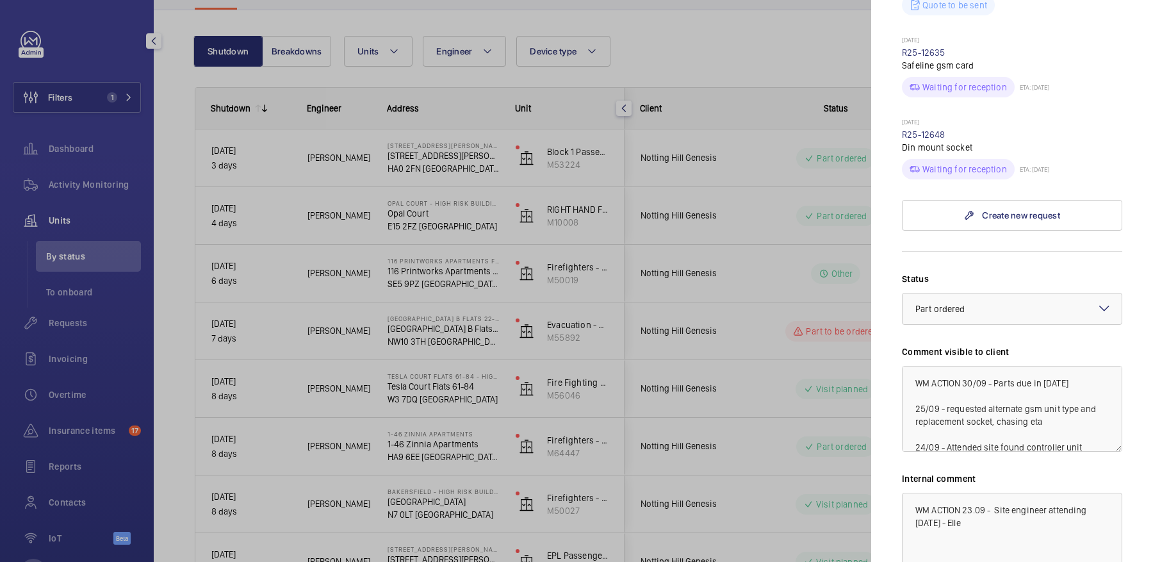
click at [585, 555] on div at bounding box center [576, 281] width 1153 height 562
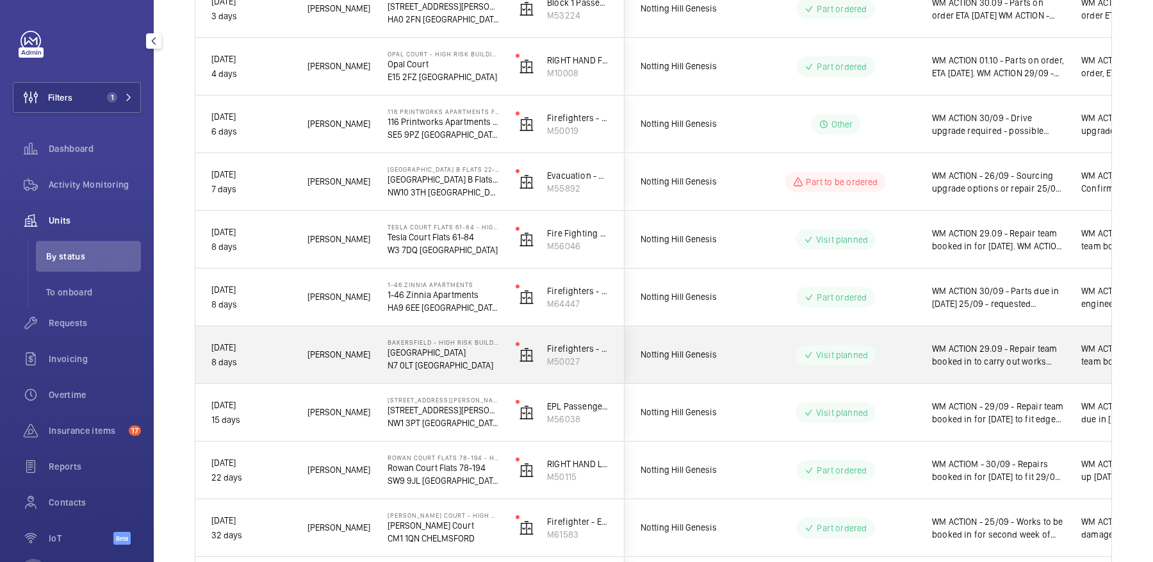
scroll to position [256, 0]
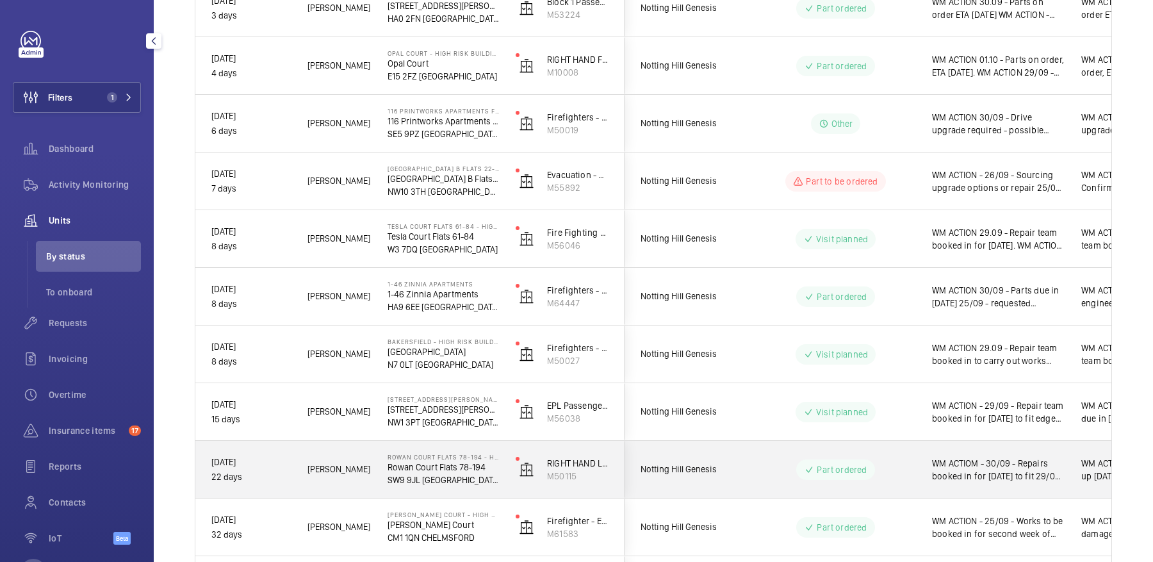
click at [821, 452] on div "Part ordered" at bounding box center [828, 470] width 175 height 46
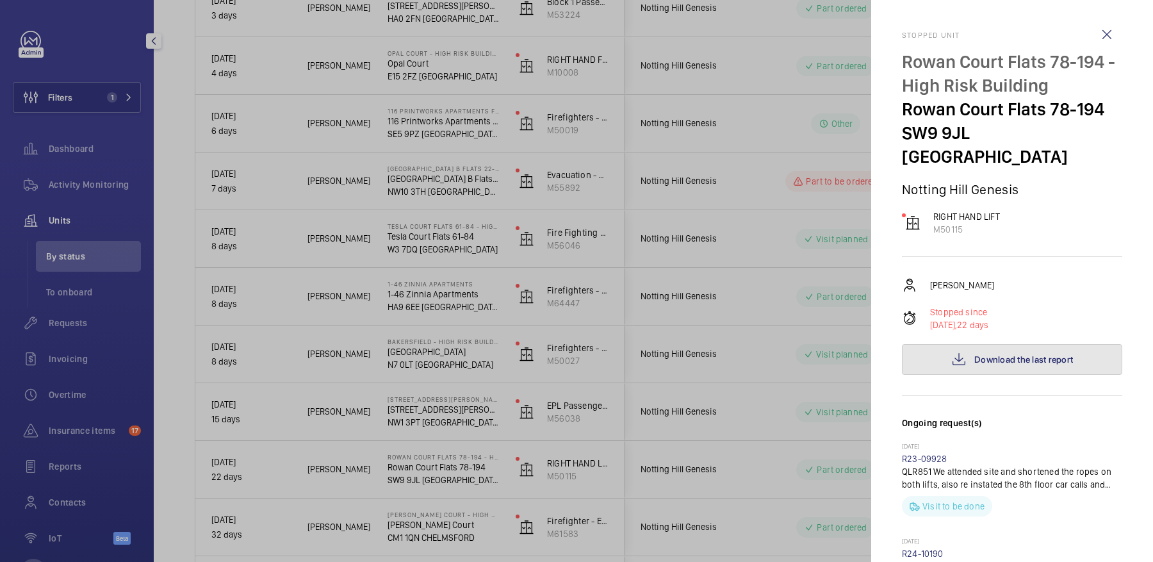
click at [1014, 354] on span "Download the last report" at bounding box center [1024, 359] width 99 height 10
click at [714, 261] on div at bounding box center [576, 281] width 1153 height 562
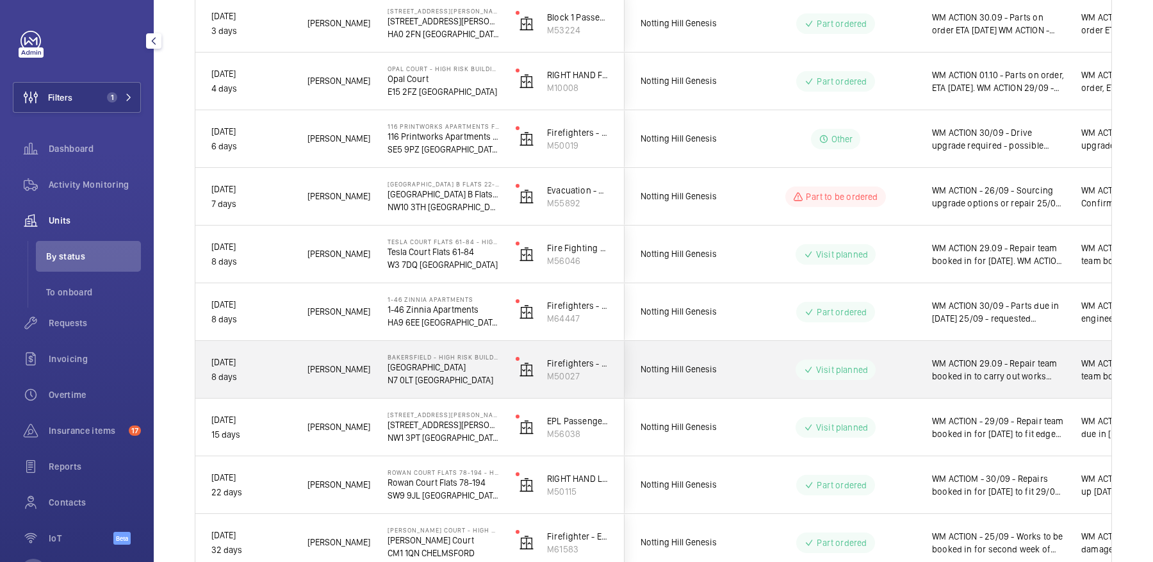
scroll to position [240, 0]
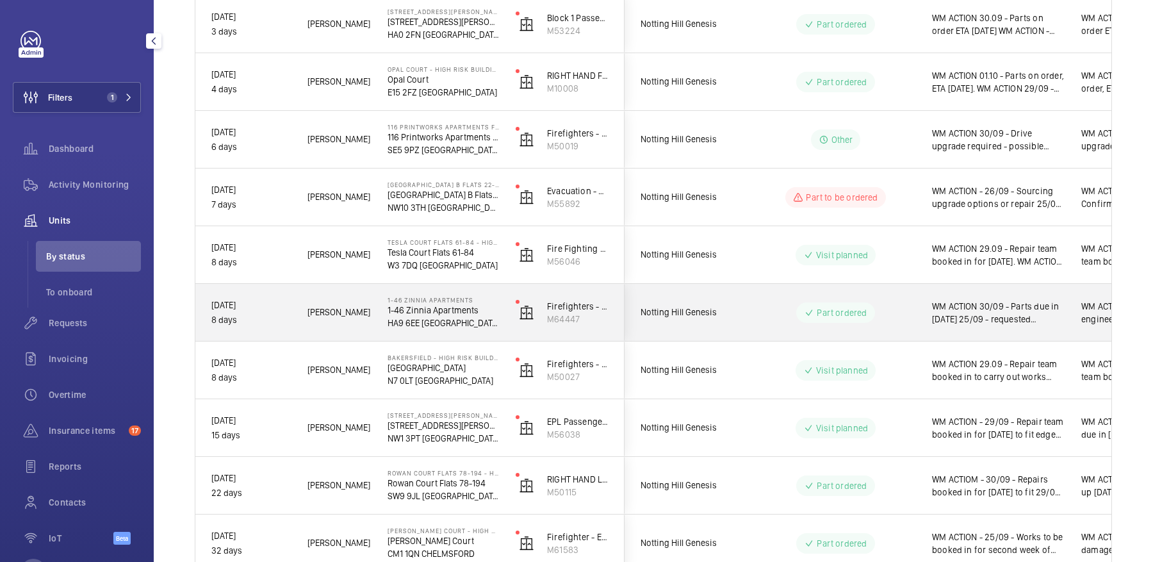
click at [727, 310] on span "Notting Hill Genesis" at bounding box center [690, 312] width 99 height 15
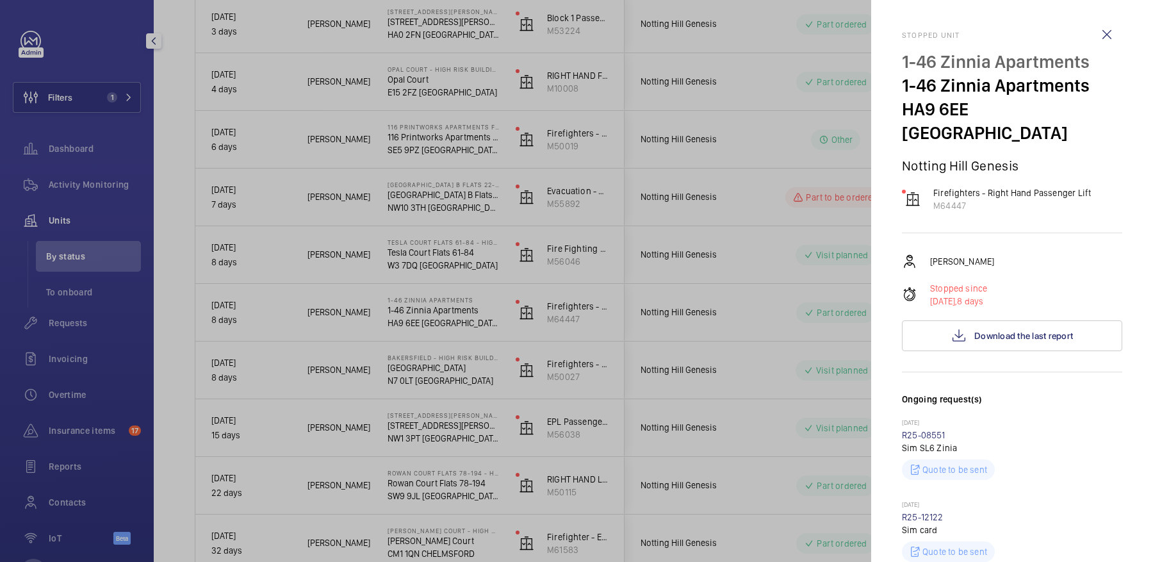
click at [671, 247] on div at bounding box center [576, 281] width 1153 height 562
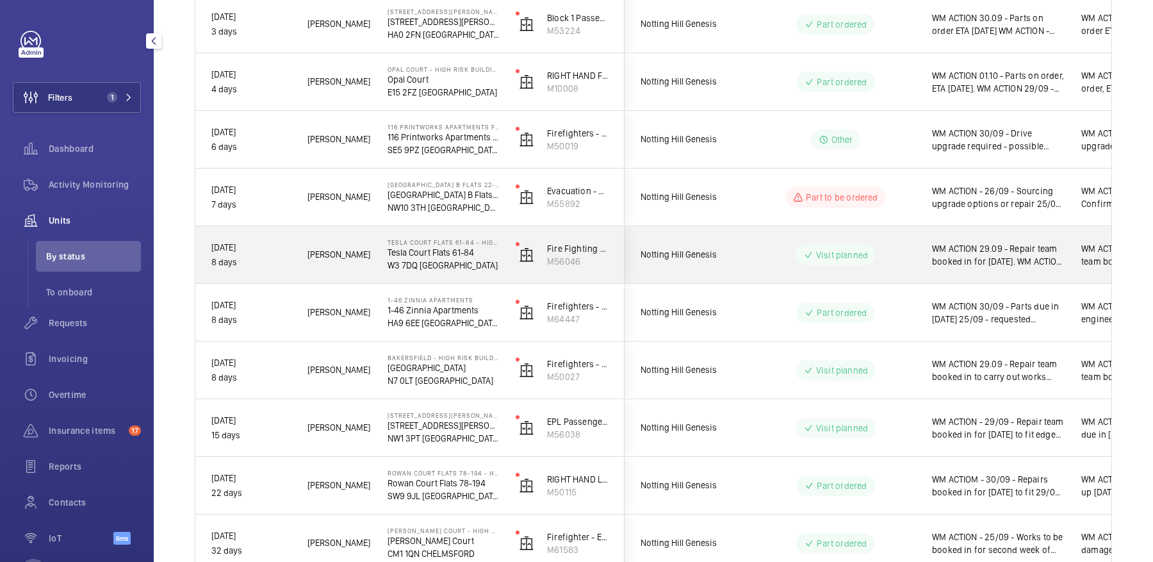
click at [671, 247] on span "Notting Hill Genesis" at bounding box center [690, 254] width 99 height 15
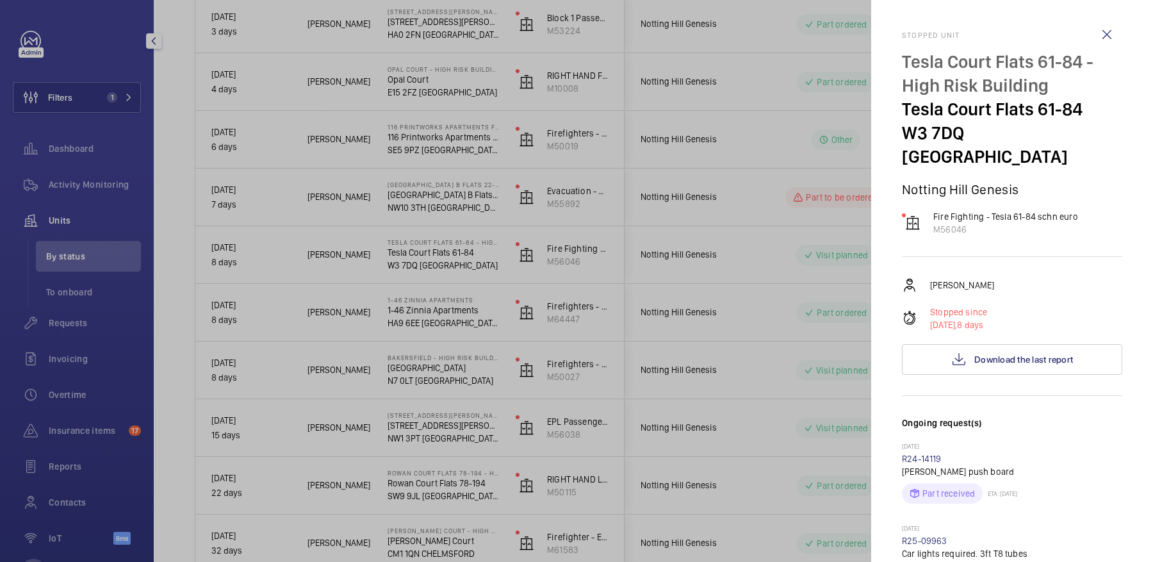
click at [723, 248] on div at bounding box center [576, 281] width 1153 height 562
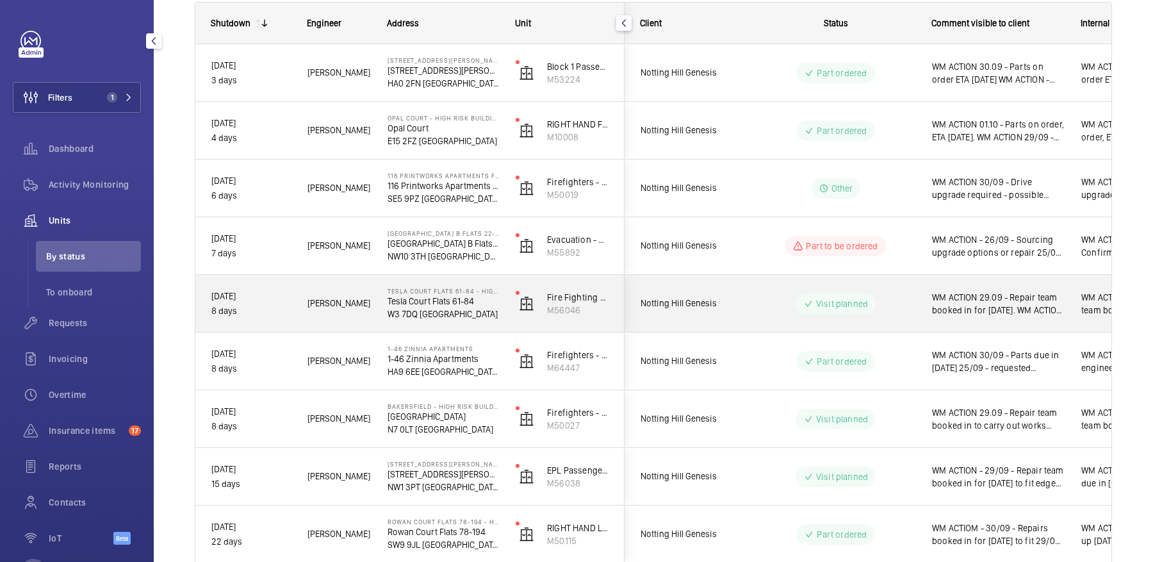
scroll to position [186, 0]
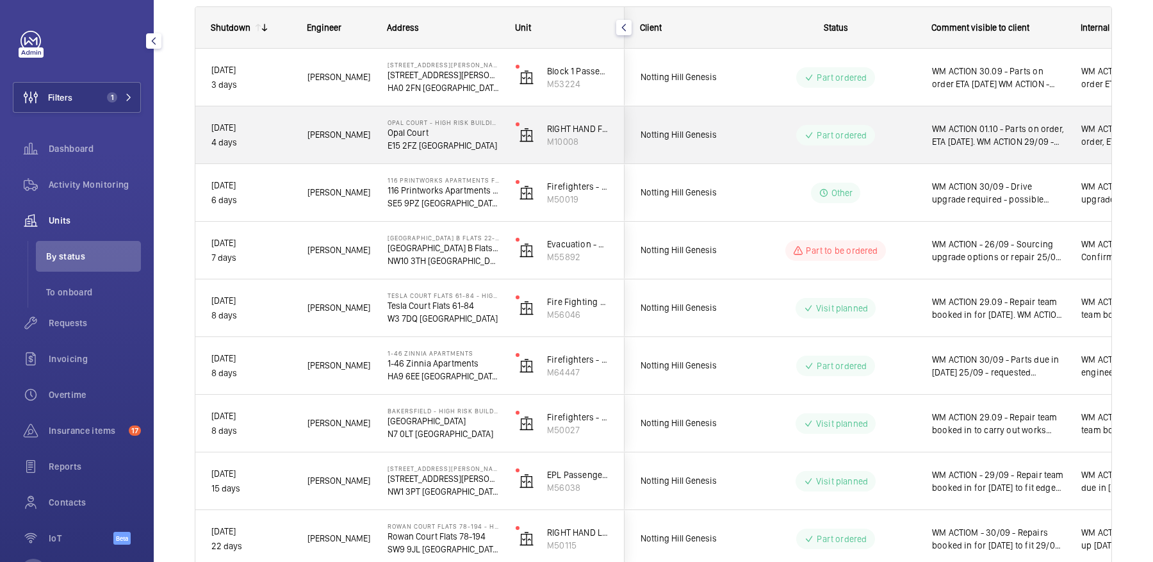
click at [752, 151] on div "Part ordered" at bounding box center [828, 135] width 175 height 46
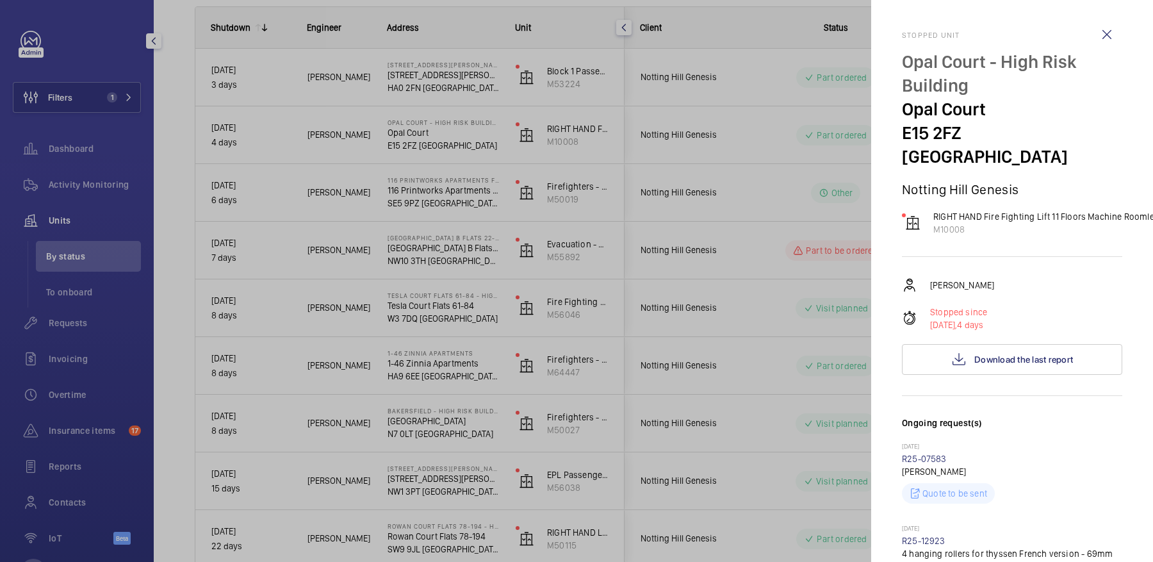
click at [752, 151] on div at bounding box center [576, 281] width 1153 height 562
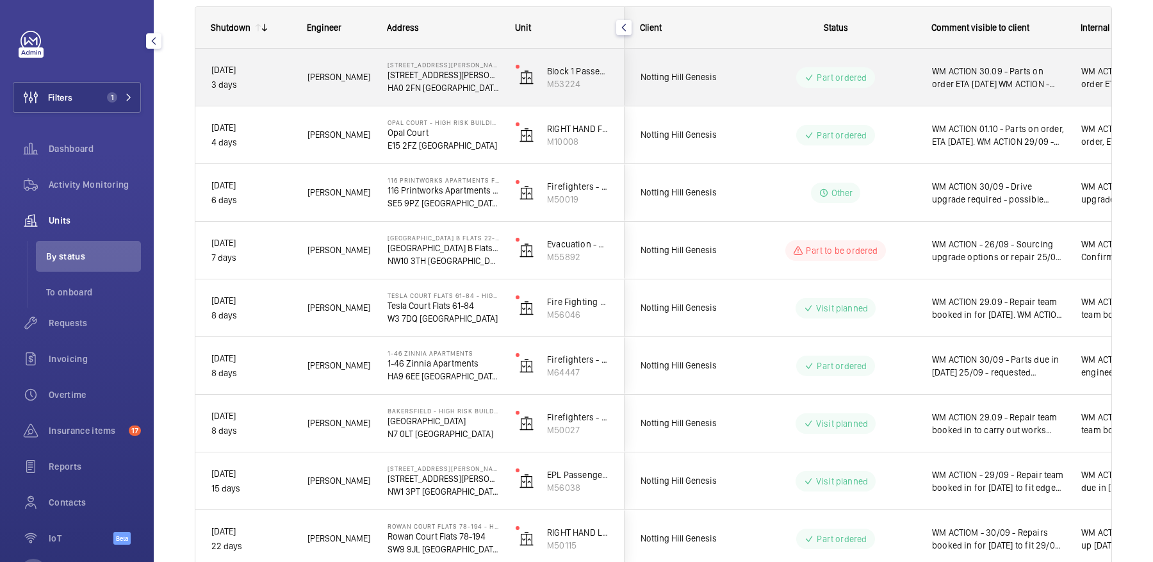
click at [764, 56] on div "Part ordered" at bounding box center [828, 77] width 175 height 46
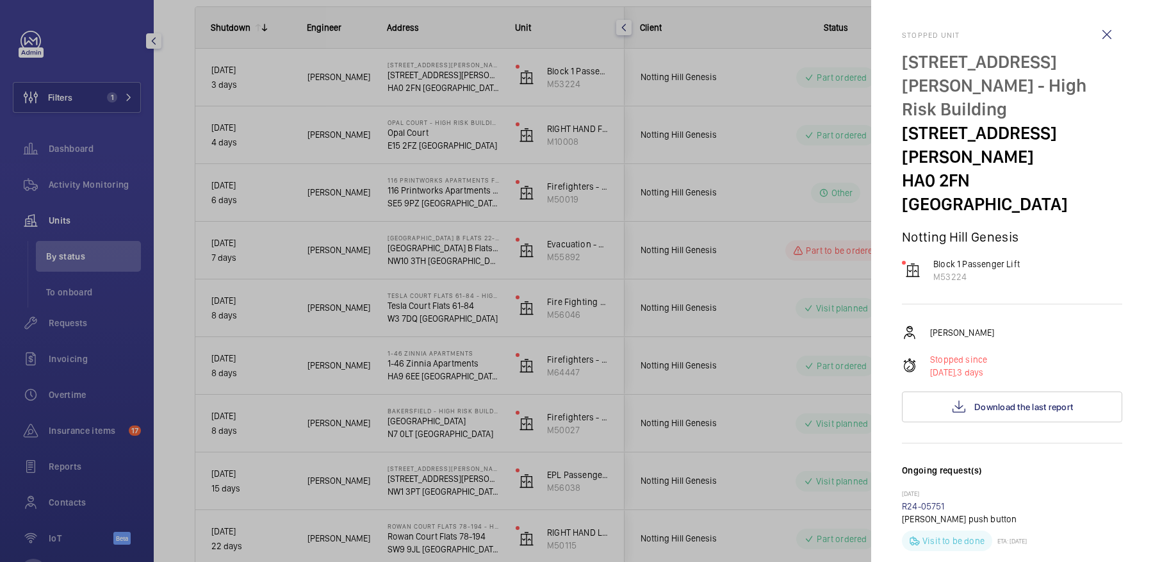
click at [710, 265] on div at bounding box center [576, 281] width 1153 height 562
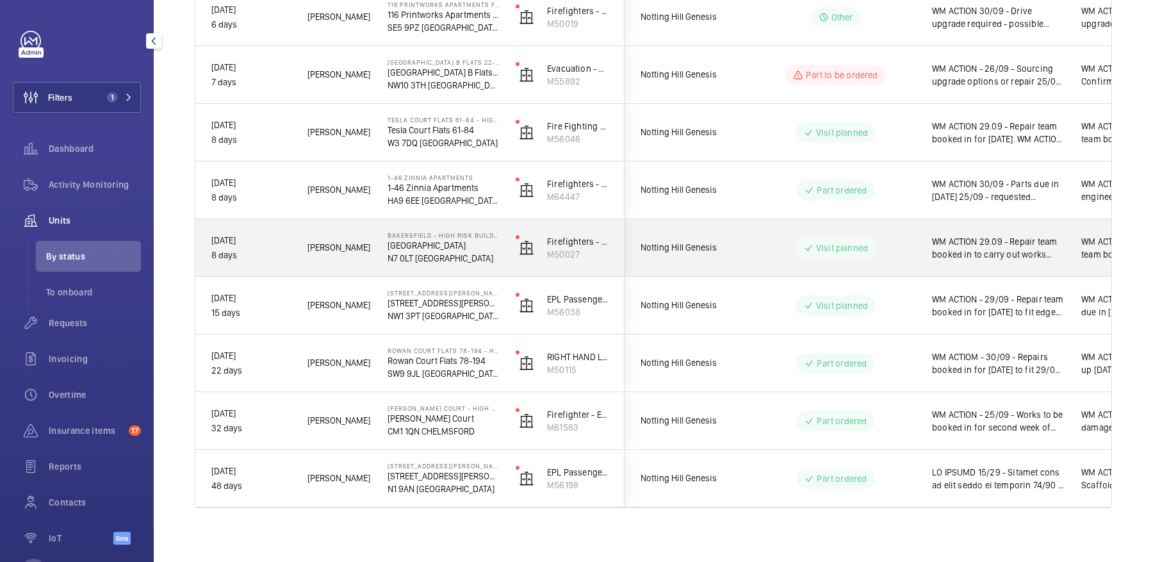
scroll to position [363, 0]
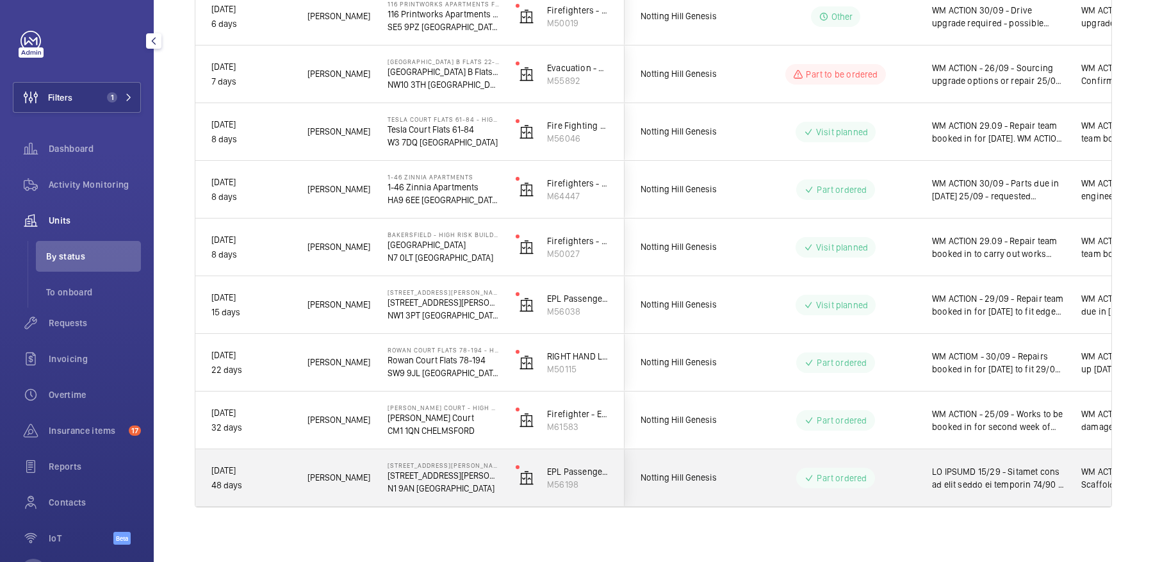
click at [892, 468] on wm-front-pills-cell "Part ordered" at bounding box center [836, 478] width 160 height 21
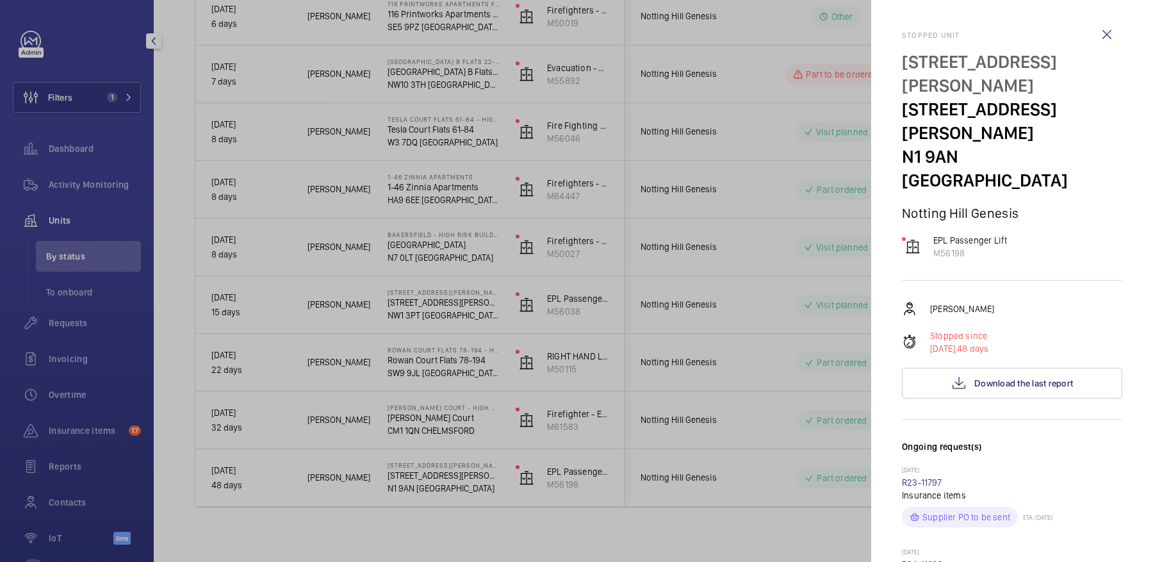
click at [777, 151] on div at bounding box center [576, 281] width 1153 height 562
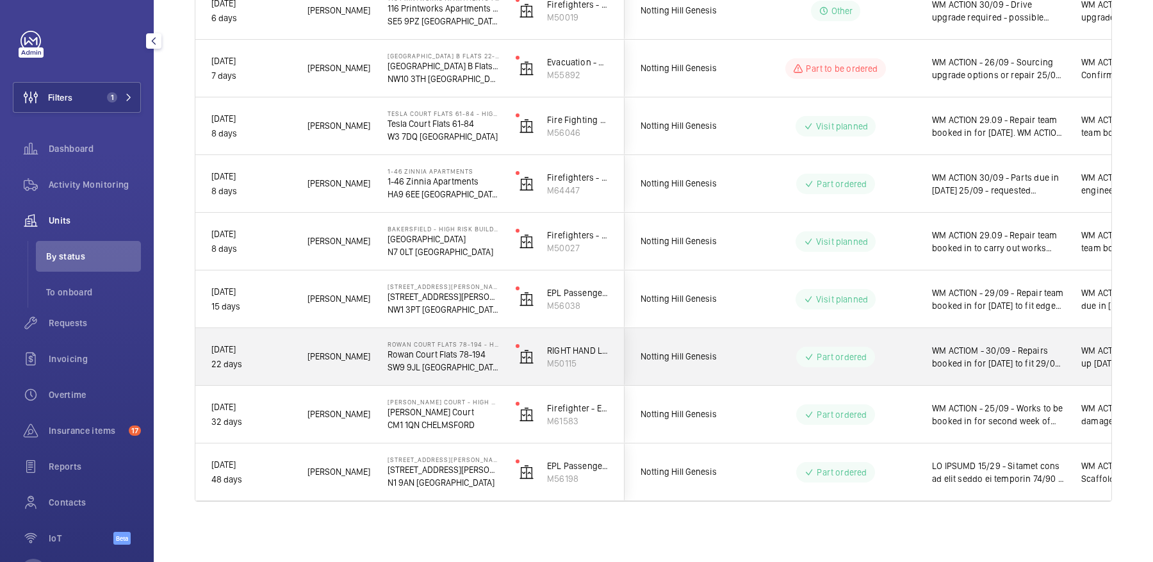
scroll to position [0, 0]
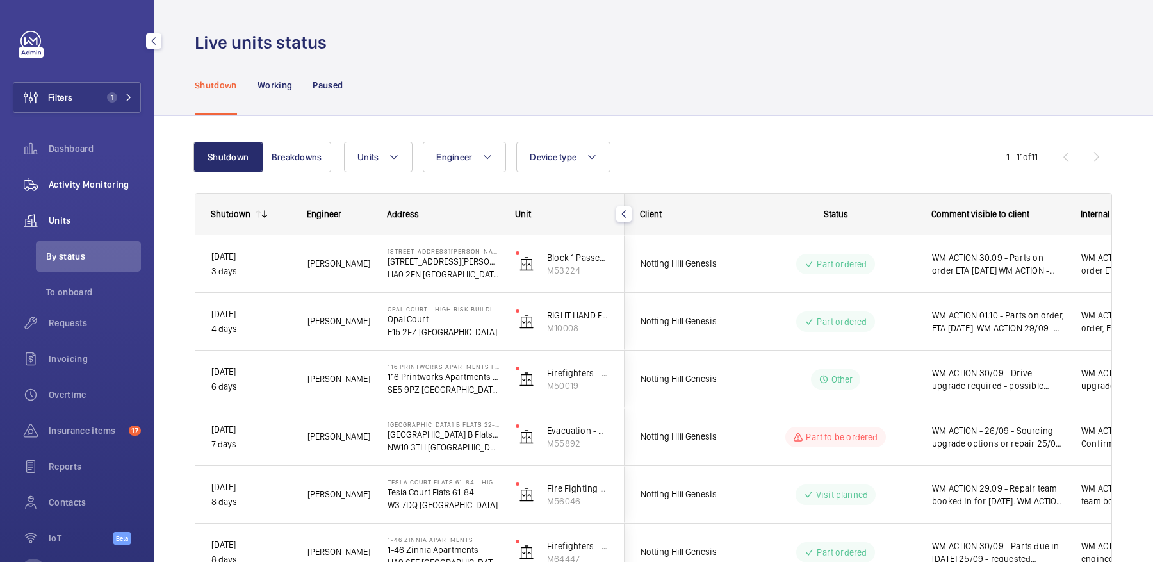
click at [80, 177] on div "Activity Monitoring" at bounding box center [77, 184] width 128 height 31
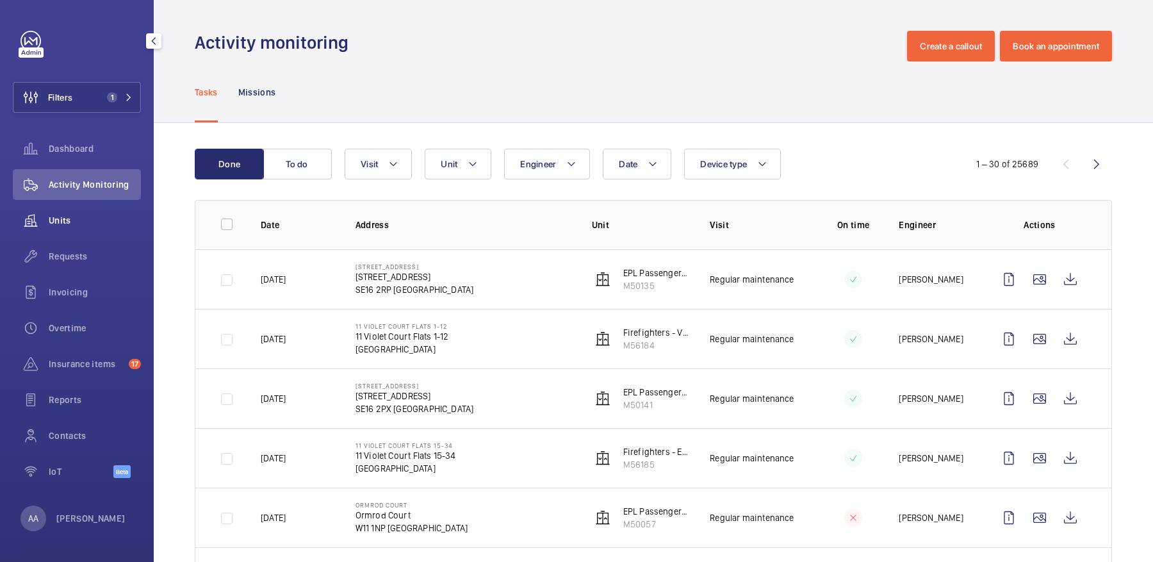
click at [88, 214] on span "Units" at bounding box center [95, 220] width 92 height 13
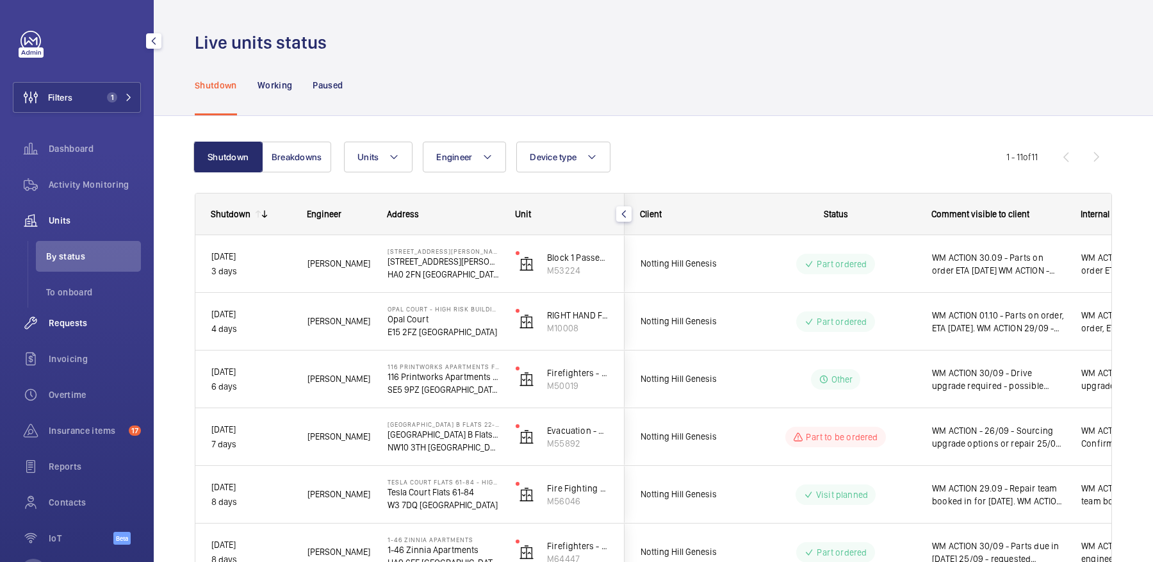
click at [102, 328] on span "Requests" at bounding box center [95, 323] width 92 height 13
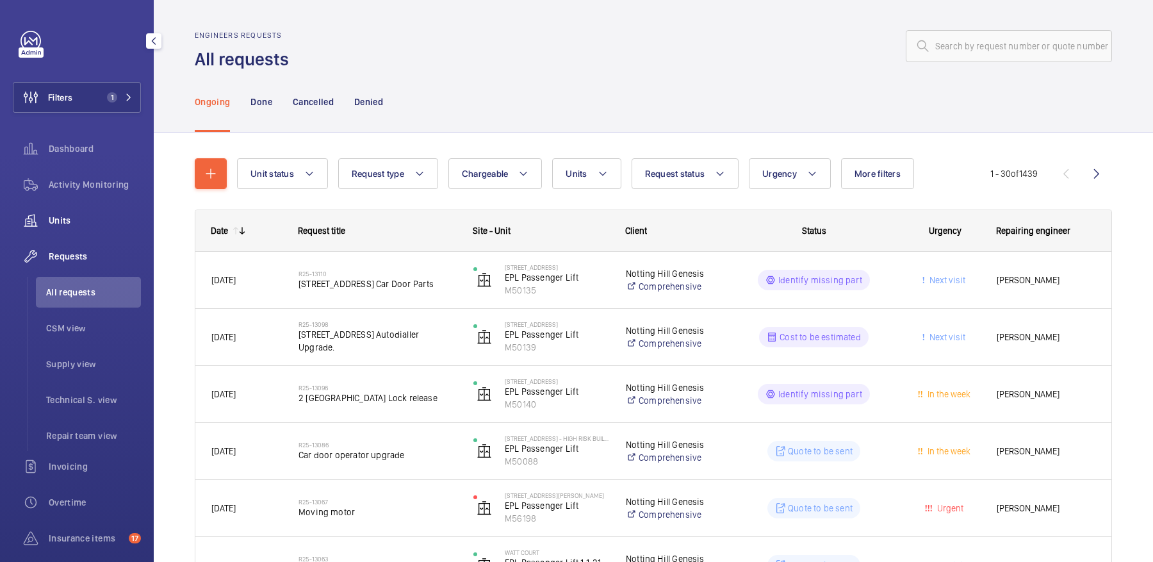
click at [103, 217] on span "Units" at bounding box center [95, 220] width 92 height 13
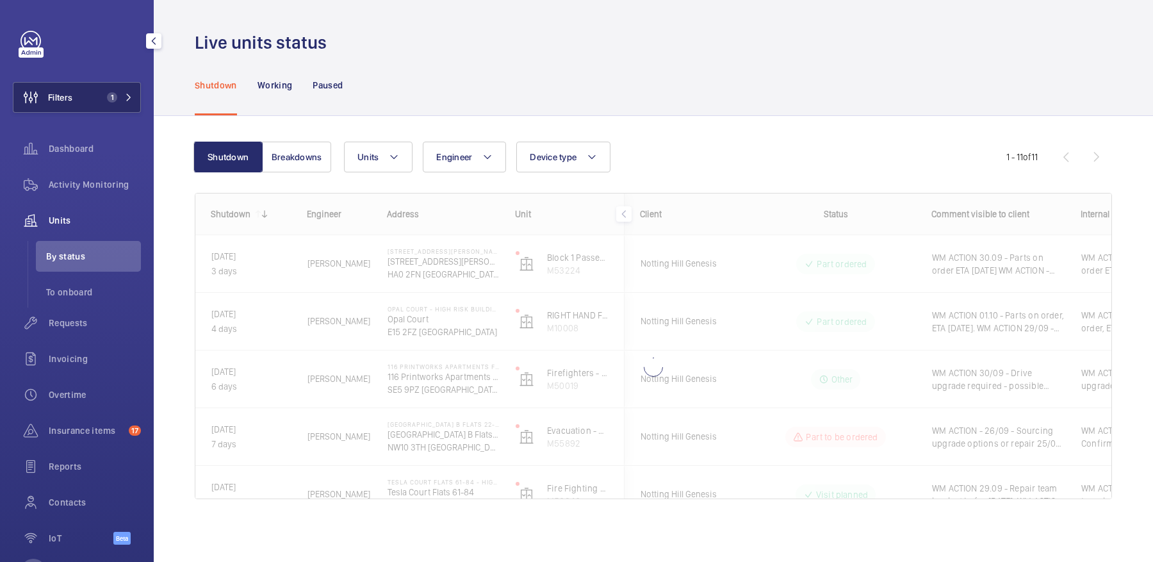
click at [96, 104] on button "Filters 1" at bounding box center [77, 97] width 128 height 31
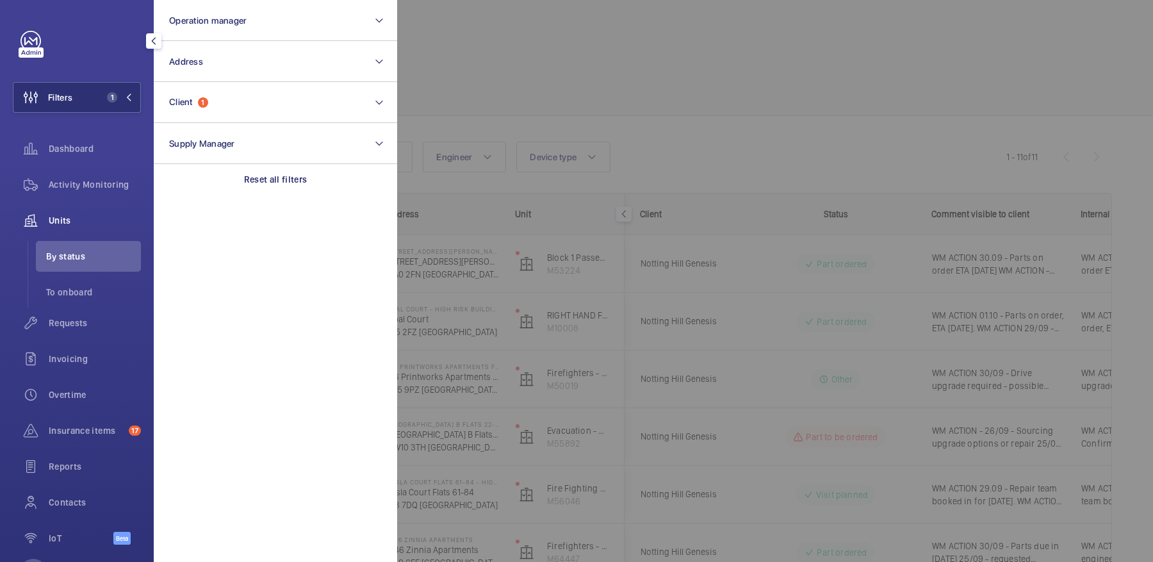
click at [673, 73] on div at bounding box center [973, 281] width 1153 height 562
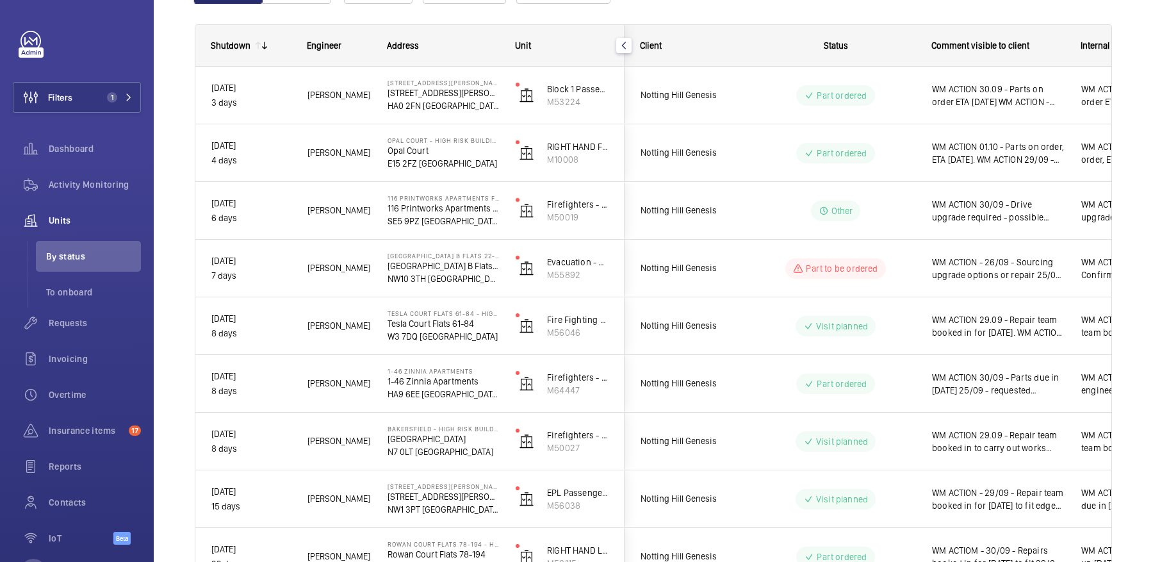
scroll to position [173, 0]
